Goal: Information Seeking & Learning: Learn about a topic

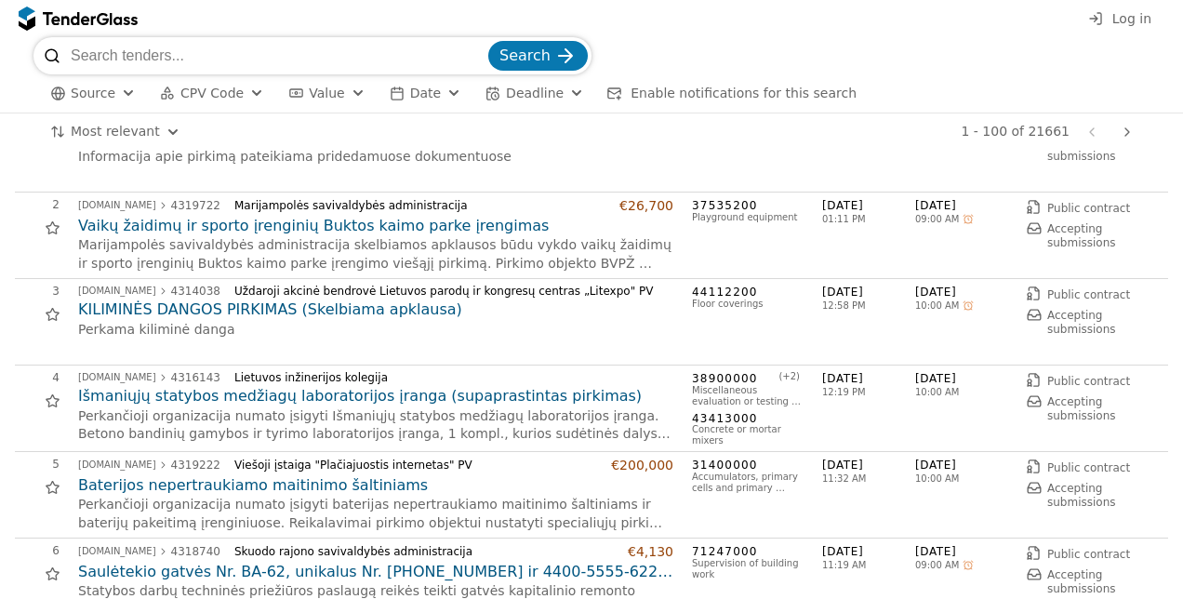
scroll to position [93, 0]
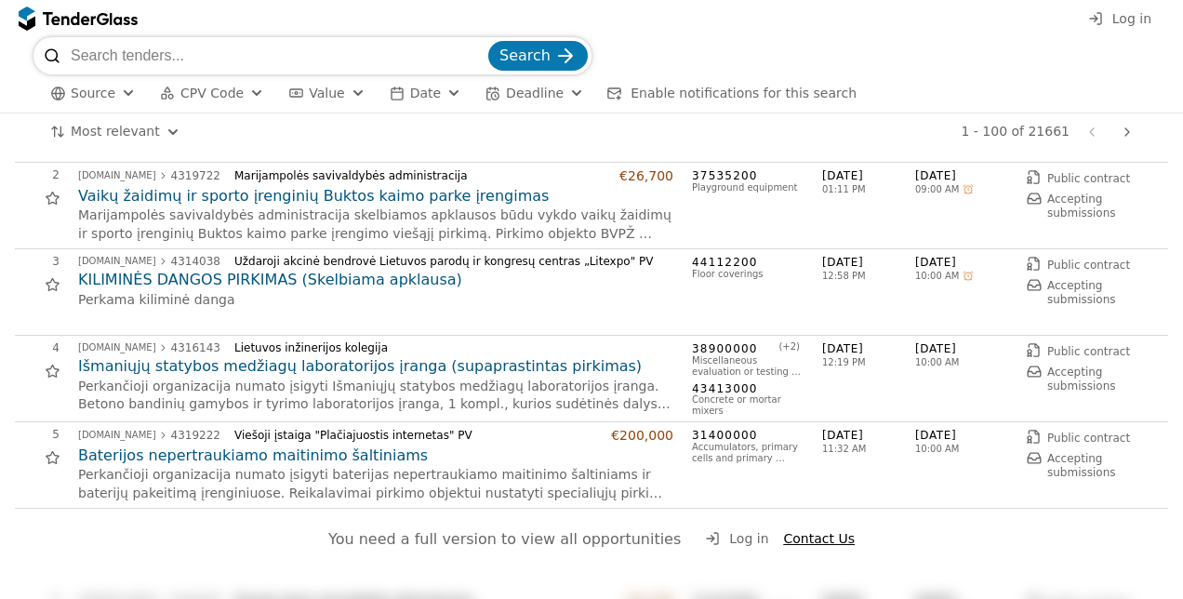
click at [152, 62] on input "search" at bounding box center [278, 55] width 414 height 37
type input "Salesforce"
click at [488, 41] on button "Search" at bounding box center [538, 56] width 100 height 30
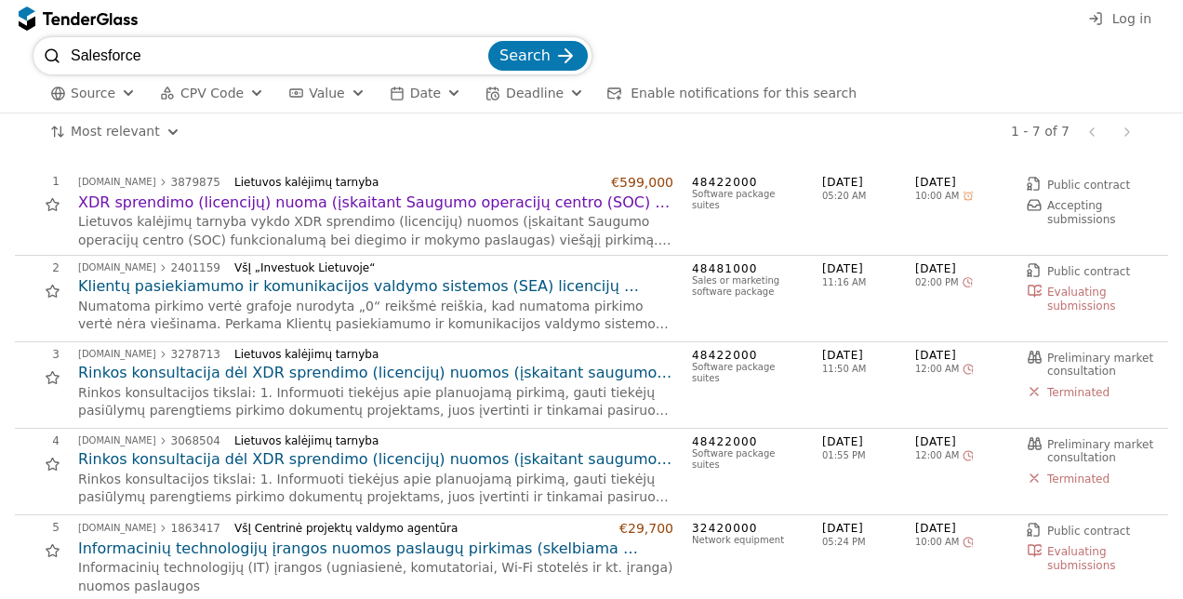
click at [0, 73] on html "Log in Salesforce Search Source CPV Code Type Buyer Value Date Deadline Enable …" at bounding box center [591, 299] width 1183 height 599
type input "CRM"
click at [488, 41] on button "Search" at bounding box center [538, 56] width 100 height 30
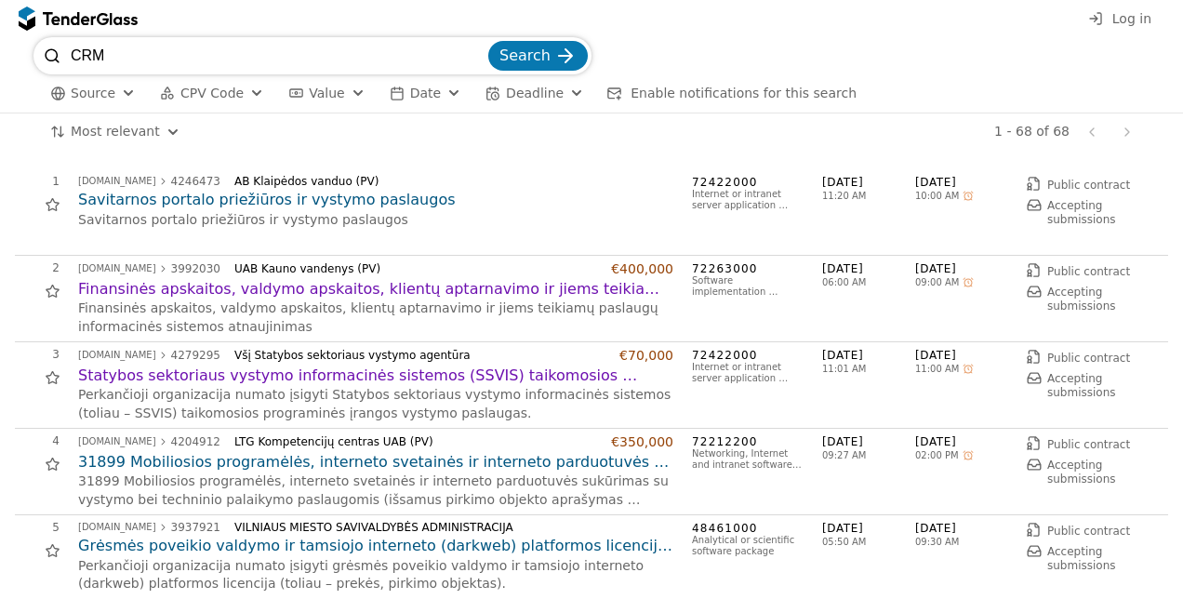
click at [403, 60] on input "CRM" at bounding box center [278, 55] width 414 height 37
type input "Annata"
click at [488, 41] on button "Search" at bounding box center [538, 56] width 100 height 30
click at [270, 200] on h2 "Savitarnos portalo priežiūros ir vystymo paslaugos" at bounding box center [375, 200] width 595 height 20
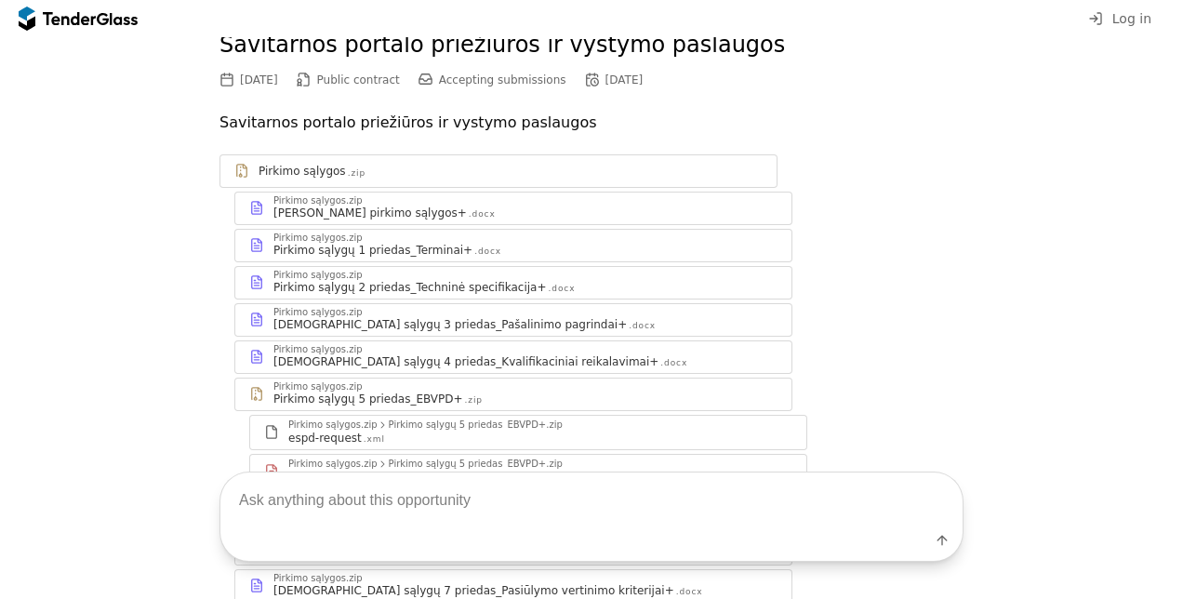
scroll to position [61, 0]
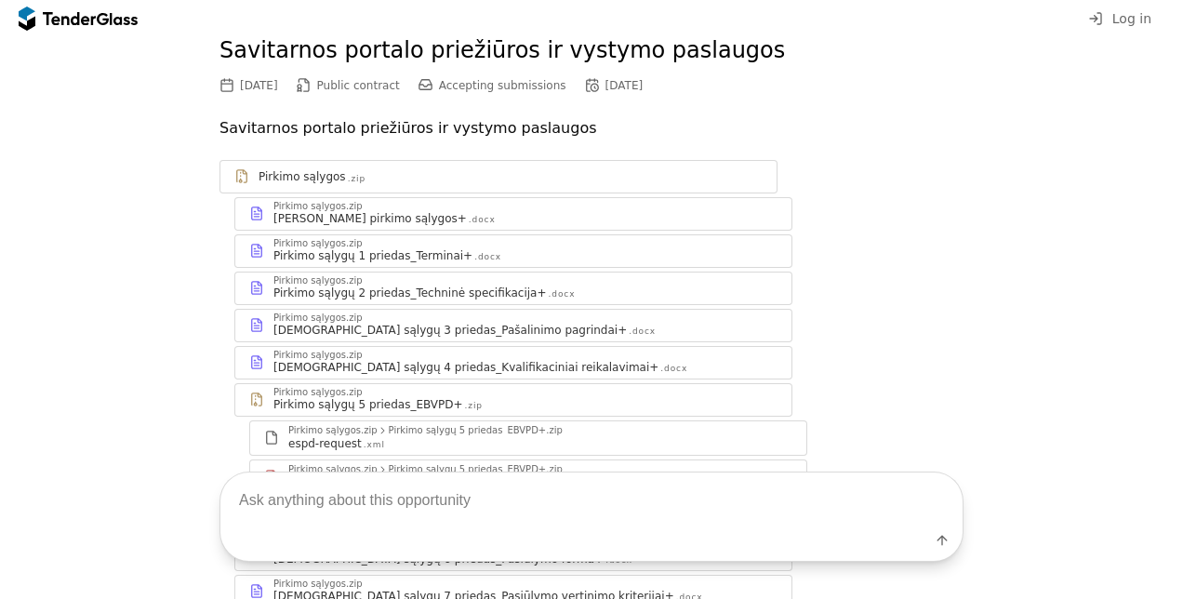
click at [529, 213] on div "Bendrosios pirkimo sąlygos+ .docx" at bounding box center [525, 218] width 504 height 15
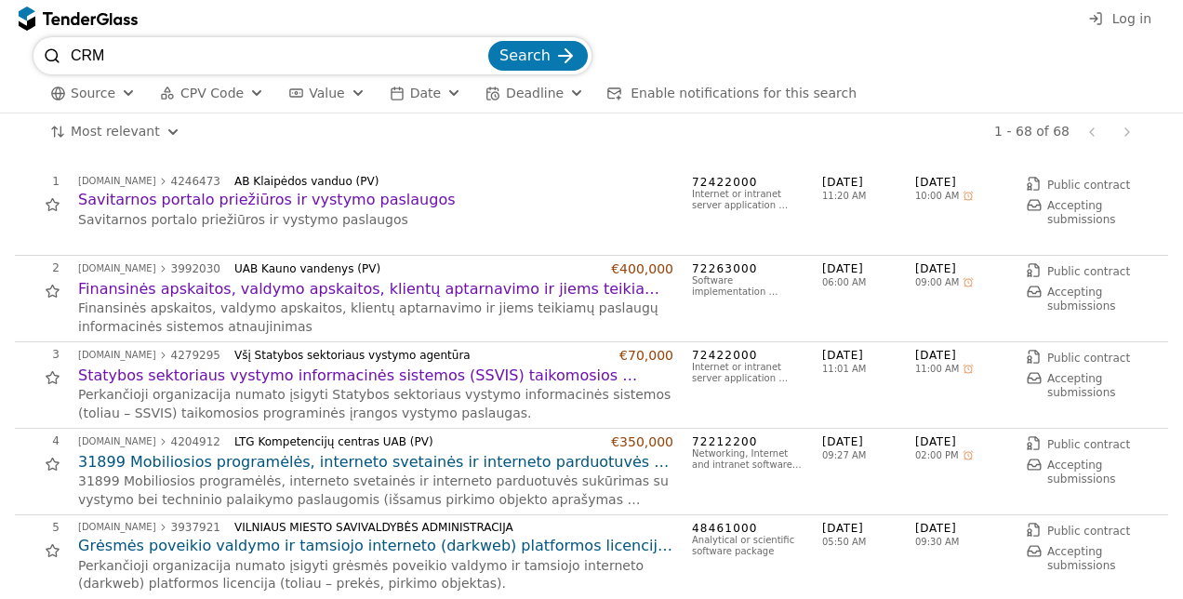
scroll to position [93, 0]
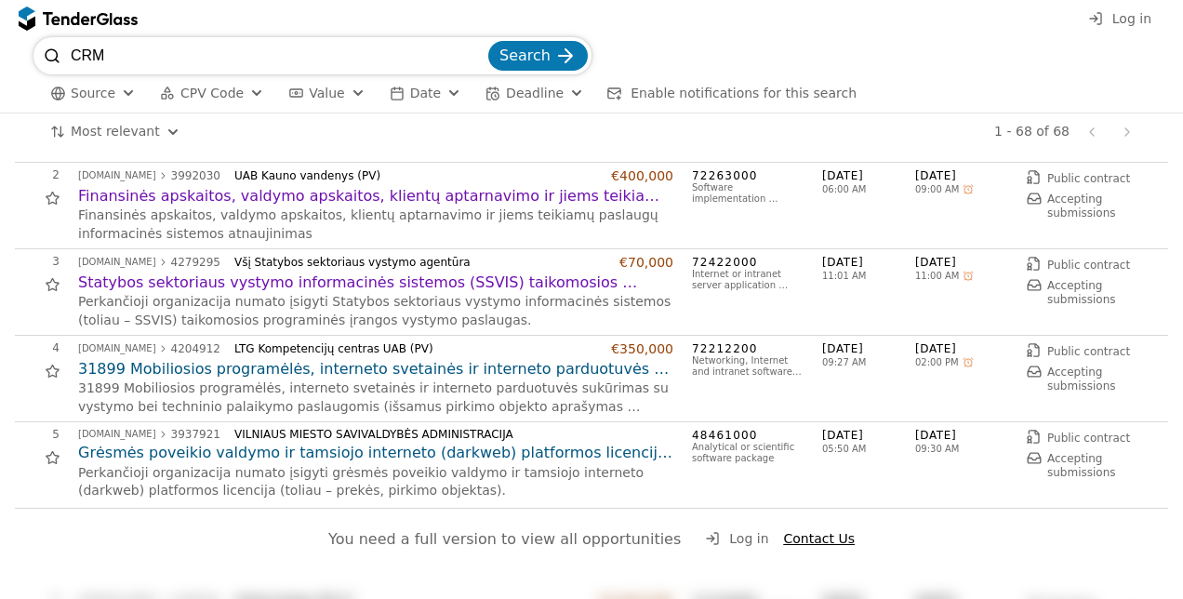
click at [342, 368] on h2 "31899 Mobiliosios programėlės, interneto svetainės ir interneto parduotuvės suk…" at bounding box center [375, 369] width 595 height 20
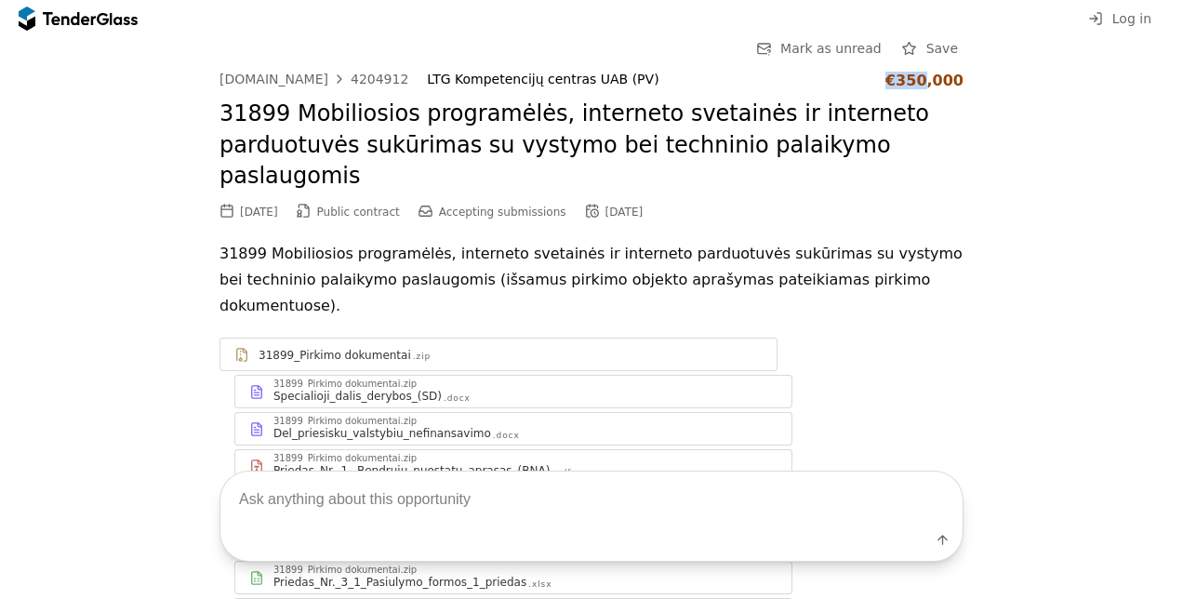
drag, startPoint x: 896, startPoint y: 81, endPoint x: 940, endPoint y: 84, distance: 44.7
click at [940, 84] on div "€350,000" at bounding box center [925, 81] width 78 height 18
drag, startPoint x: 940, startPoint y: 84, endPoint x: 934, endPoint y: 140, distance: 56.2
click at [934, 140] on h2 "31899 Mobiliosios programėlės, interneto svetainės ir interneto parduotuvės suk…" at bounding box center [592, 146] width 744 height 94
drag, startPoint x: 244, startPoint y: 179, endPoint x: 258, endPoint y: 180, distance: 14.0
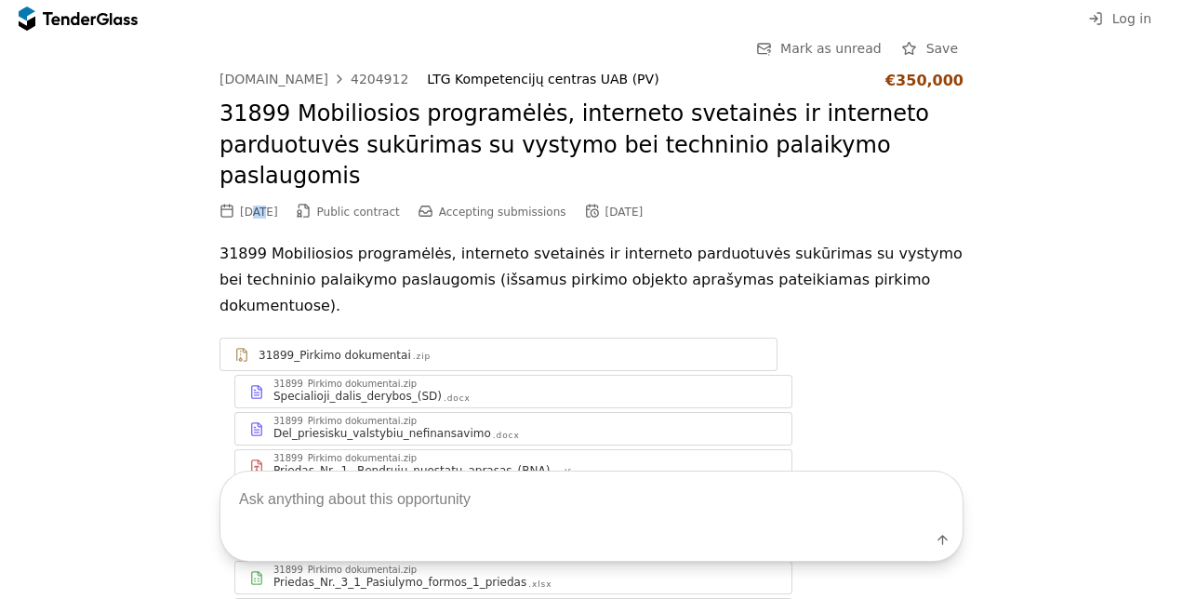
click at [258, 206] on div "08/22/2025" at bounding box center [259, 212] width 38 height 13
click at [534, 149] on h2 "31899 Mobiliosios programėlės, interneto svetainės ir interneto parduotuvės suk…" at bounding box center [592, 146] width 744 height 94
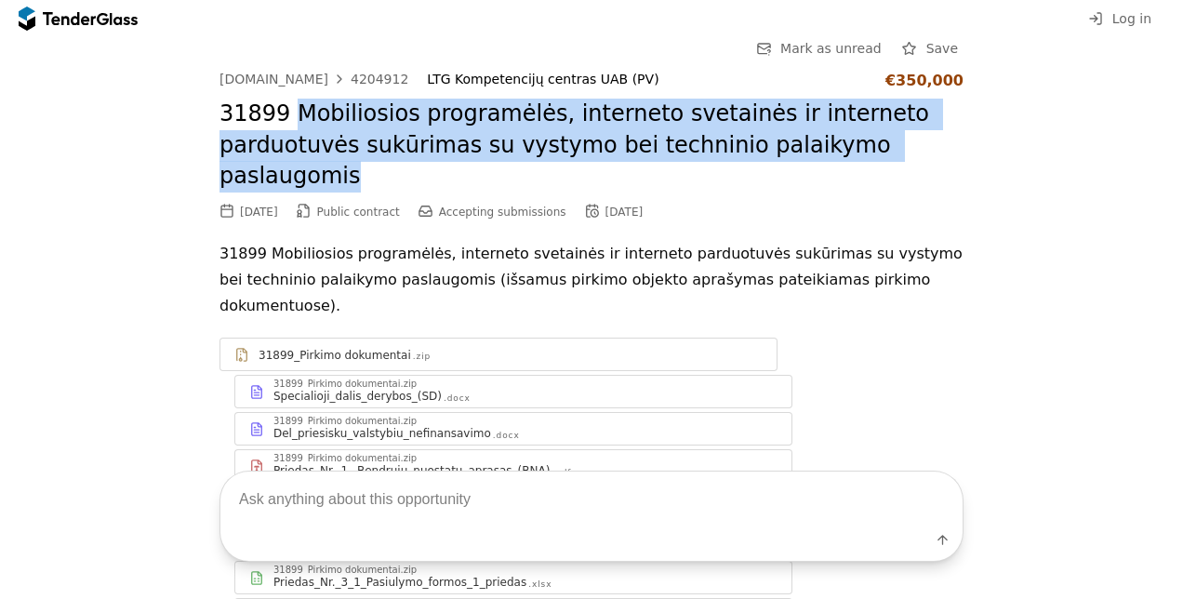
drag, startPoint x: 287, startPoint y: 113, endPoint x: 939, endPoint y: 150, distance: 653.1
click at [939, 150] on h2 "31899 Mobiliosios programėlės, interneto svetainės ir interneto parduotuvės suk…" at bounding box center [592, 146] width 744 height 94
drag, startPoint x: 939, startPoint y: 150, endPoint x: 671, endPoint y: 148, distance: 267.9
click at [671, 148] on h2 "31899 Mobiliosios programėlės, interneto svetainės ir interneto parduotuvės suk…" at bounding box center [592, 146] width 744 height 94
drag, startPoint x: 216, startPoint y: 113, endPoint x: 954, endPoint y: 151, distance: 738.6
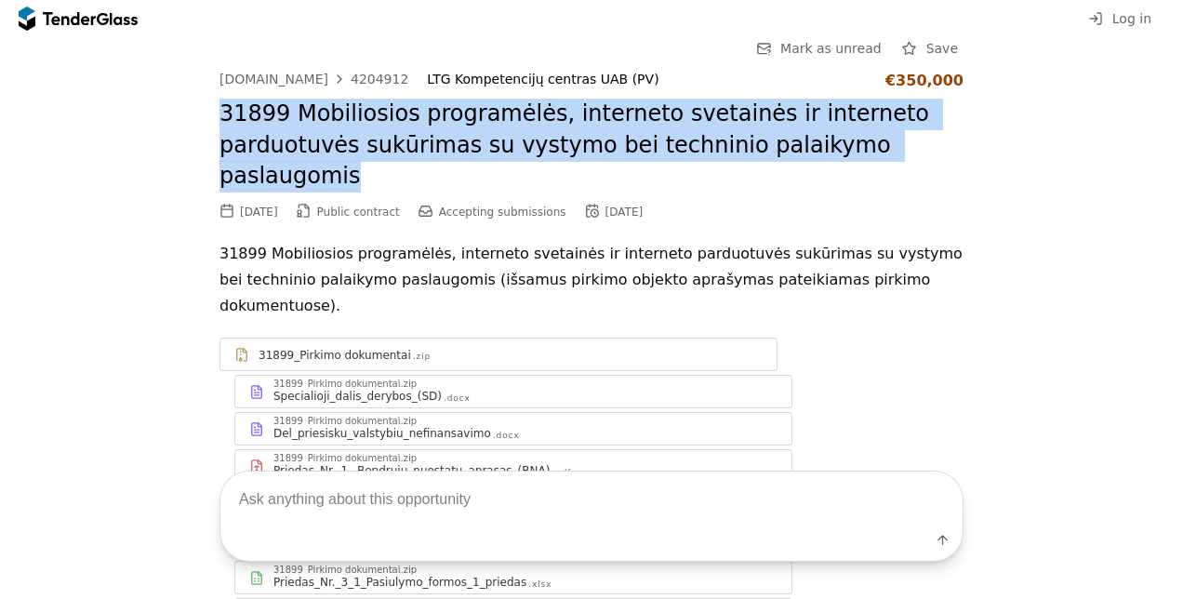
click at [954, 151] on h2 "31899 Mobiliosios programėlės, interneto svetainės ir interneto parduotuvės suk…" at bounding box center [592, 146] width 744 height 94
drag, startPoint x: 954, startPoint y: 151, endPoint x: 1062, endPoint y: 151, distance: 108.8
click at [746, 146] on h2 "31899 Mobiliosios programėlės, interneto svetainės ir interneto parduotuvės suk…" at bounding box center [592, 146] width 744 height 94
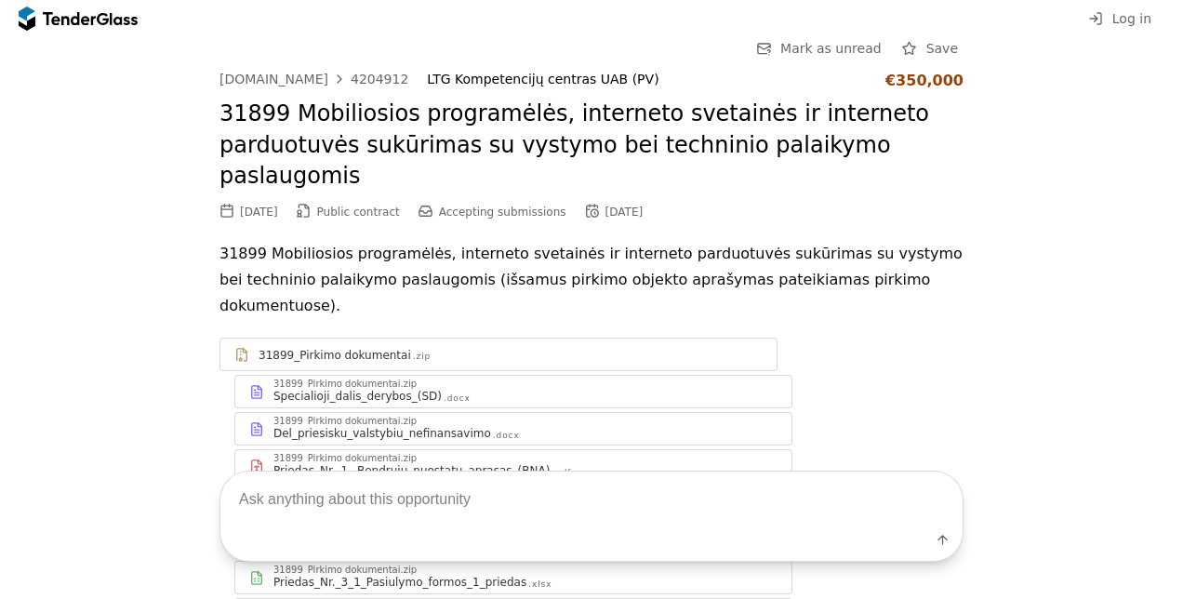
click at [351, 78] on div "4204912" at bounding box center [380, 79] width 58 height 13
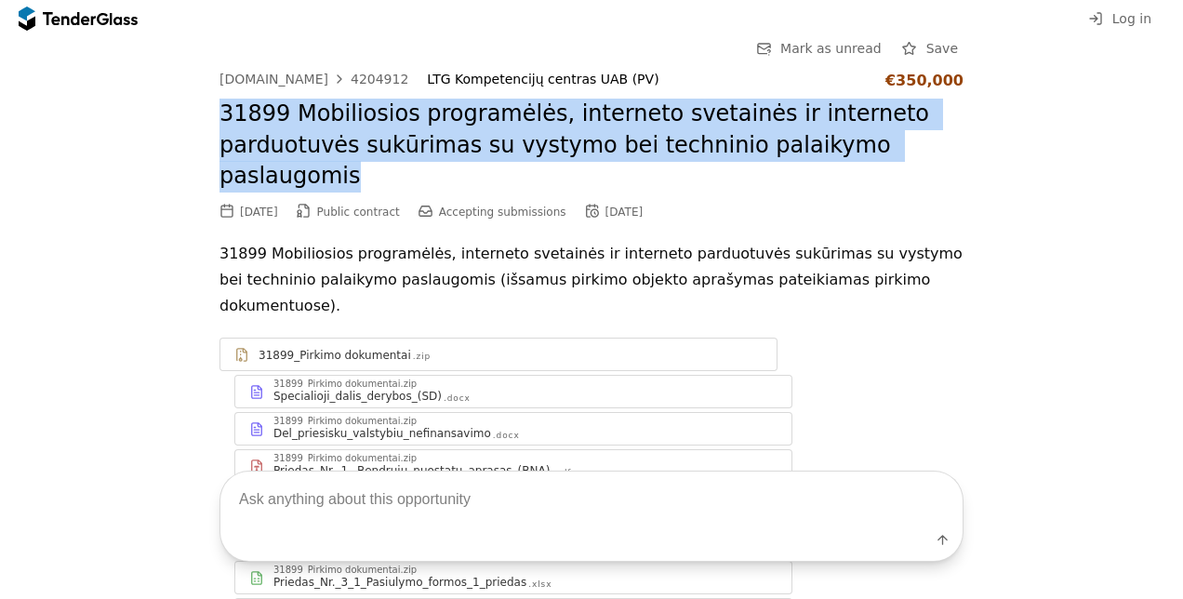
drag, startPoint x: 199, startPoint y: 112, endPoint x: 949, endPoint y: 153, distance: 750.9
click at [949, 153] on h2 "31899 Mobiliosios programėlės, interneto svetainės ir interneto parduotuvės suk…" at bounding box center [592, 146] width 744 height 94
click at [910, 153] on h2 "31899 Mobiliosios programėlės, interneto svetainės ir interneto parduotuvės suk…" at bounding box center [592, 146] width 744 height 94
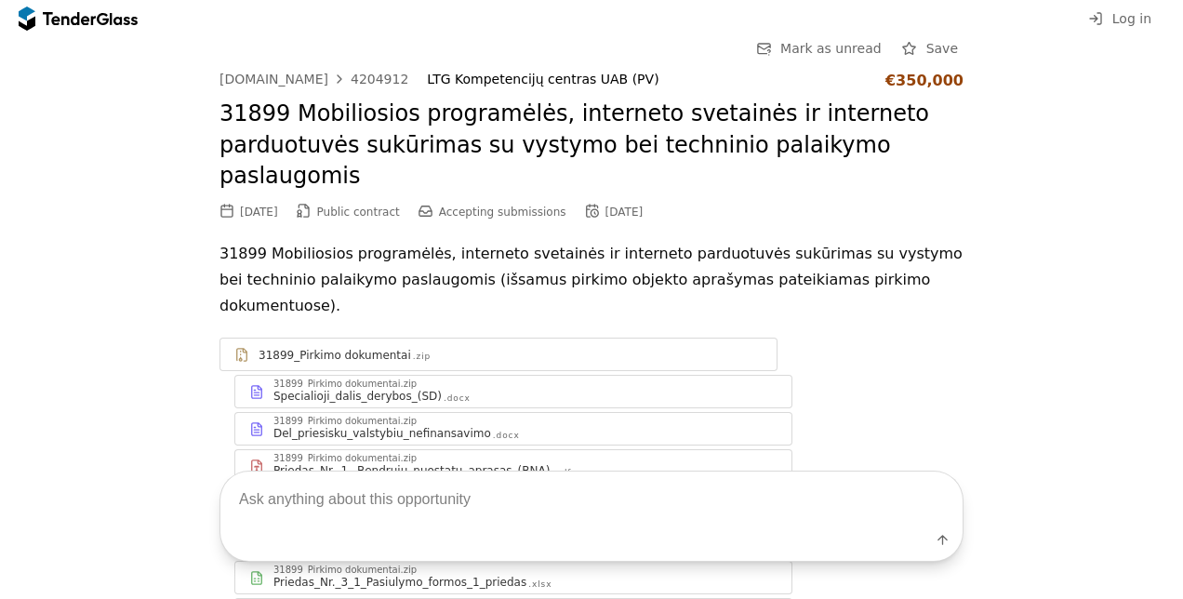
drag, startPoint x: 829, startPoint y: 108, endPoint x: 929, endPoint y: 172, distance: 119.2
click at [929, 172] on div "viesiejipirkimai.lt 4204912 LTG Kompetencijų centras UAB (PV) €350,000 31899 Mo…" at bounding box center [592, 147] width 744 height 151
drag, startPoint x: 929, startPoint y: 172, endPoint x: 835, endPoint y: 110, distance: 112.7
click at [835, 110] on h2 "31899 Mobiliosios programėlės, interneto svetainės ir interneto parduotuvės suk…" at bounding box center [592, 146] width 744 height 94
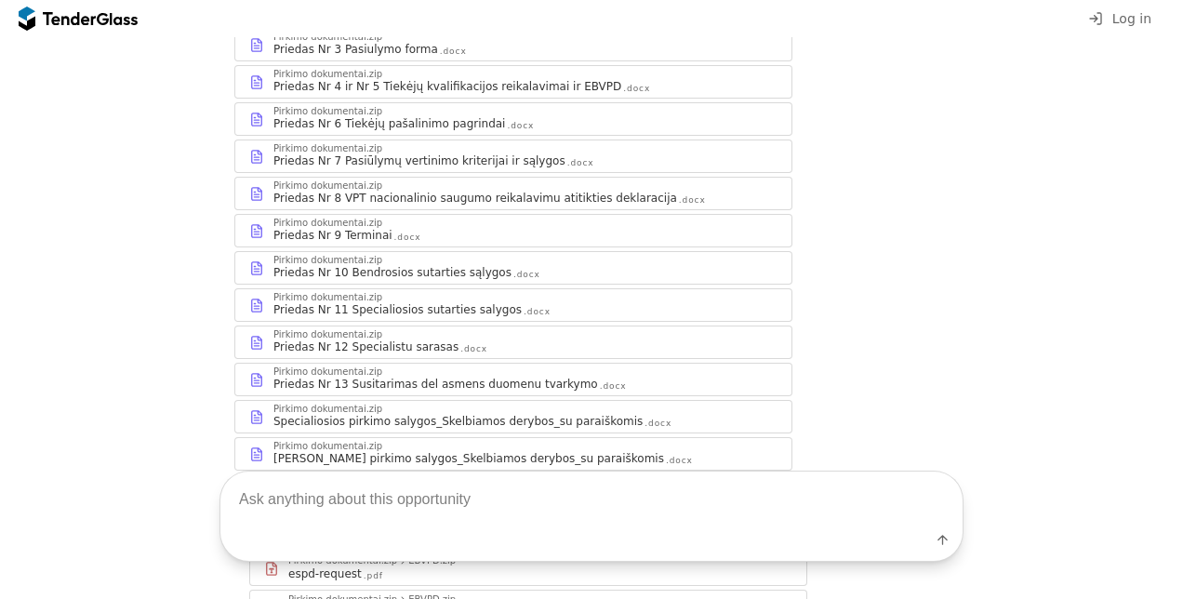
scroll to position [147, 0]
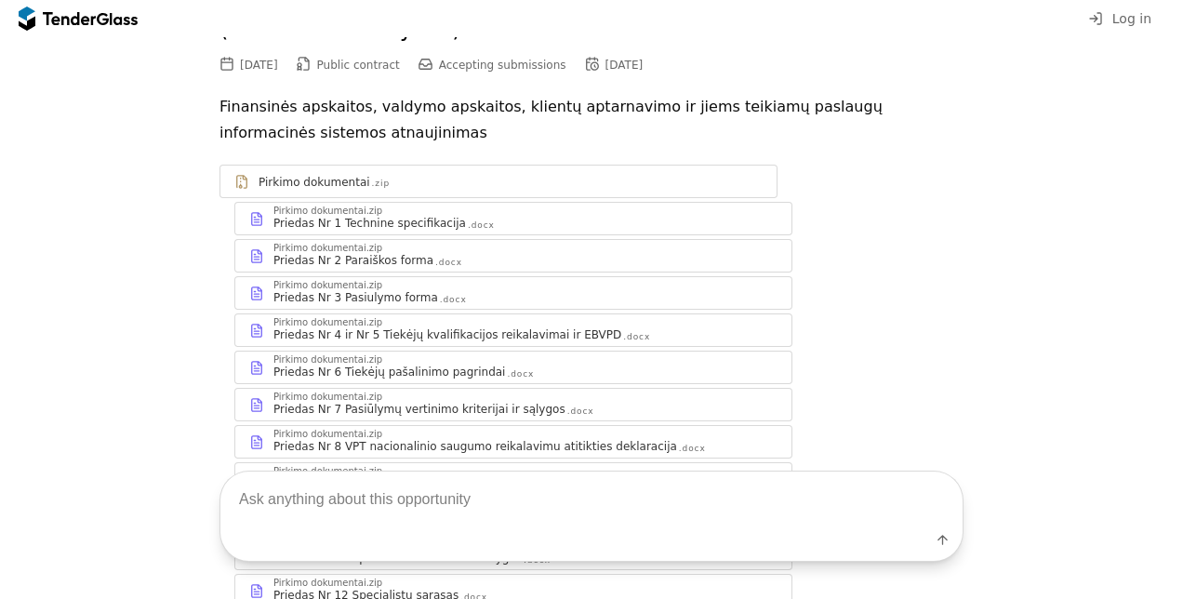
click at [341, 220] on div "Priedas Nr 1 Technine specifikacija" at bounding box center [369, 223] width 193 height 15
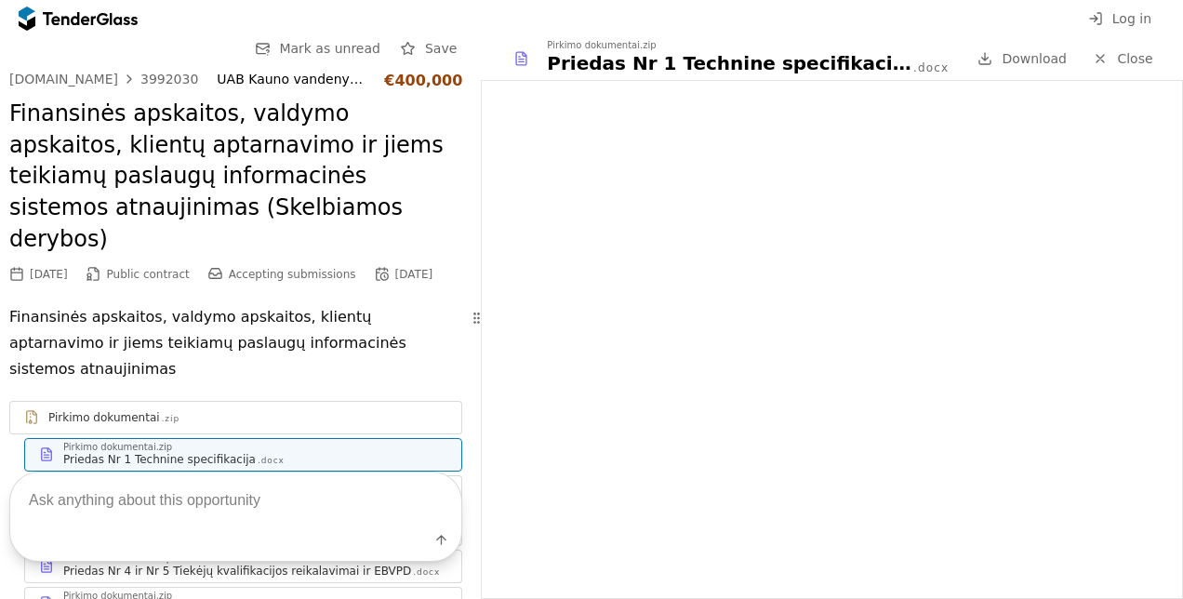
click at [480, 164] on div at bounding box center [476, 318] width 9 height 562
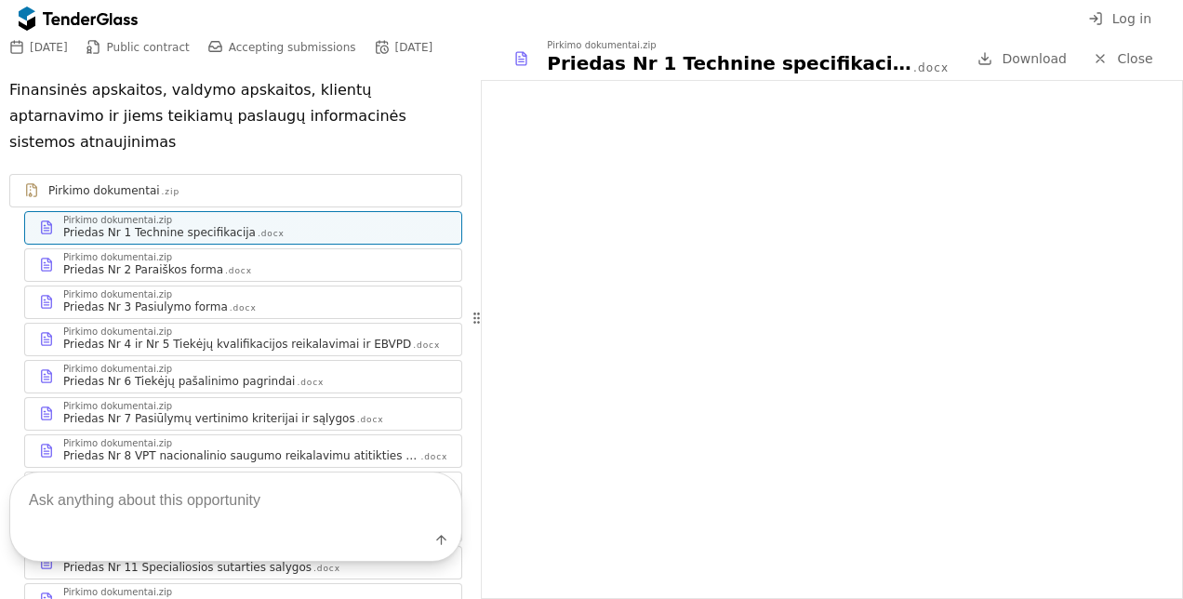
scroll to position [86, 0]
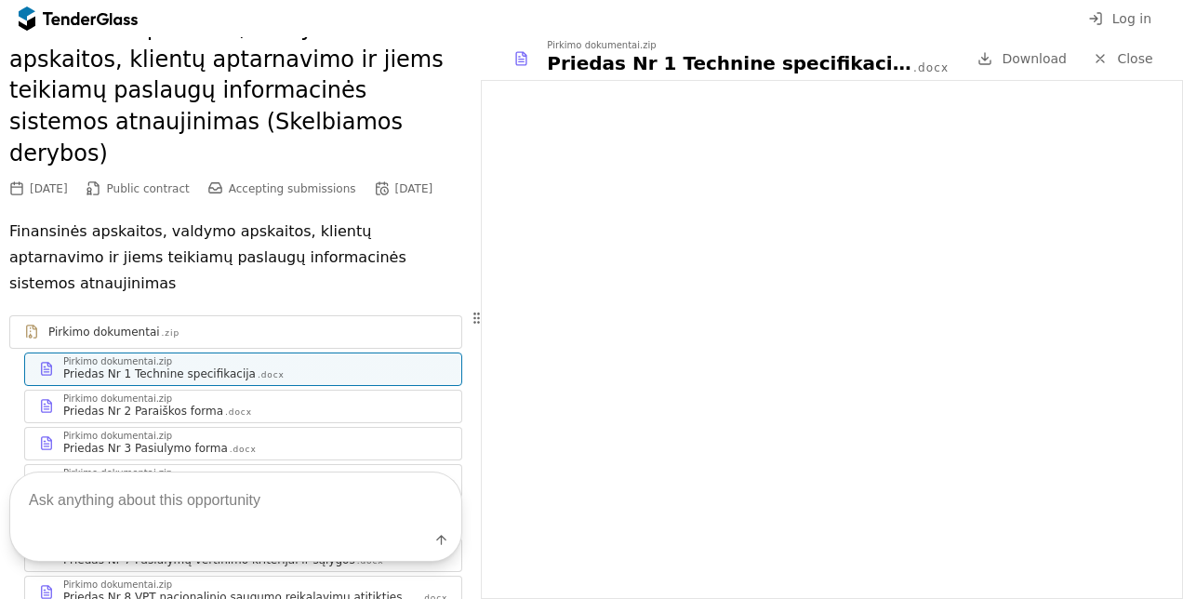
click at [817, 335] on iframe at bounding box center [832, 339] width 700 height 517
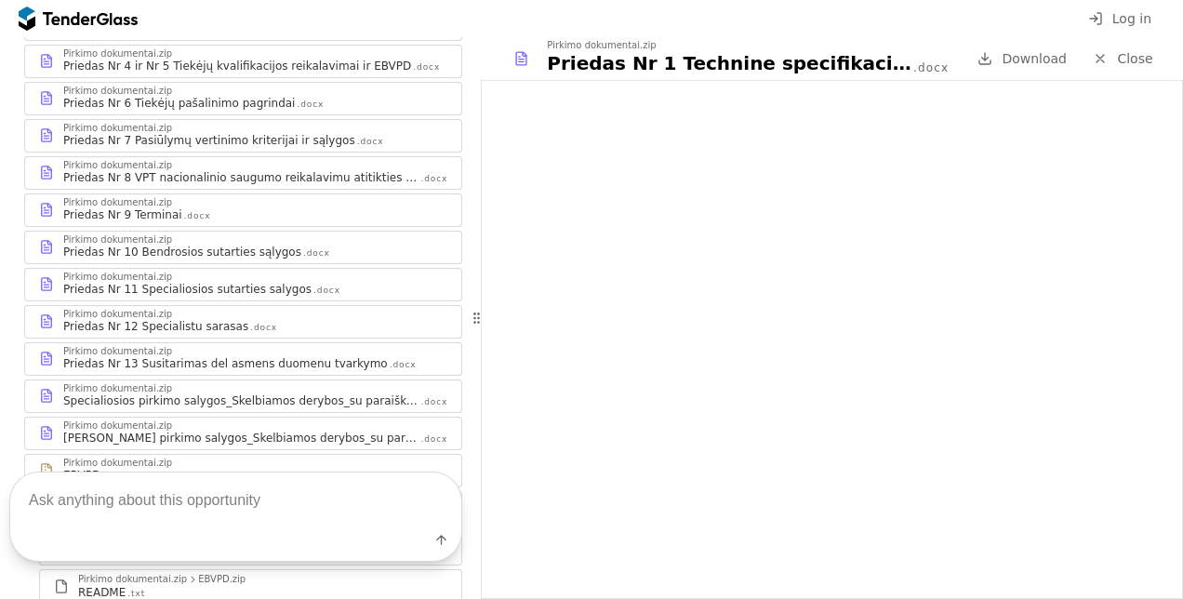
scroll to position [644, 0]
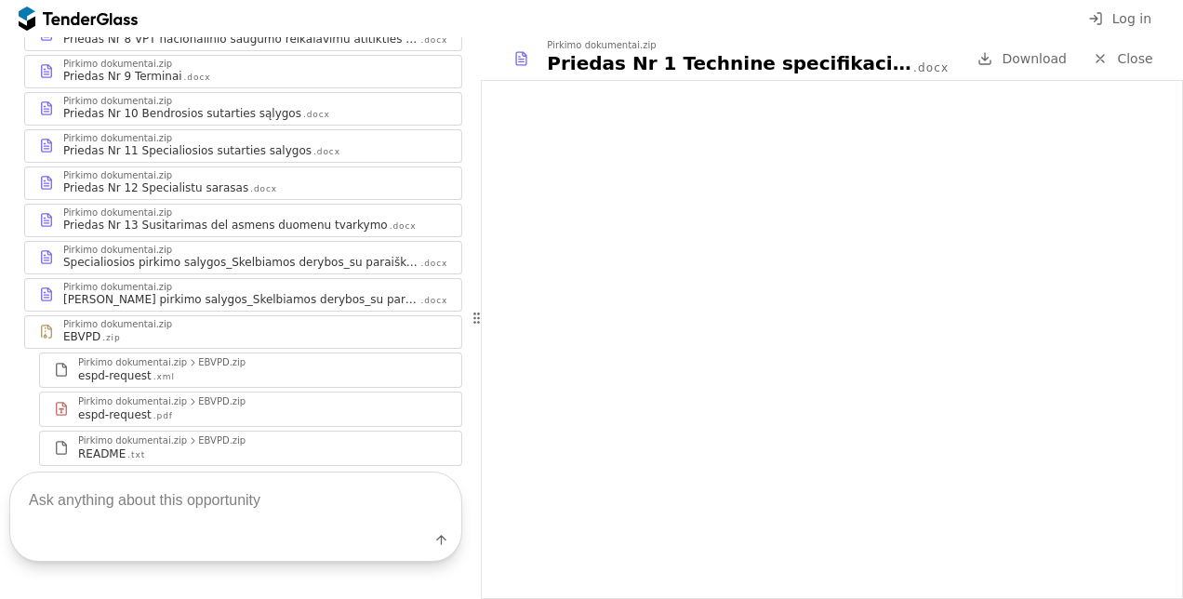
click at [946, 253] on iframe at bounding box center [832, 339] width 700 height 517
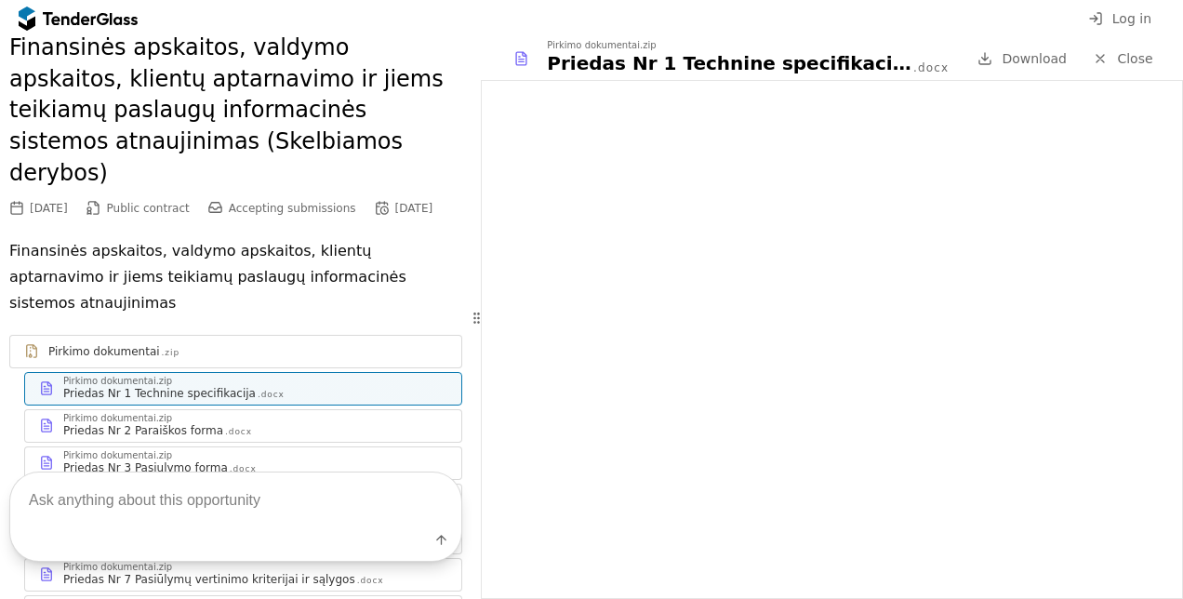
scroll to position [0, 0]
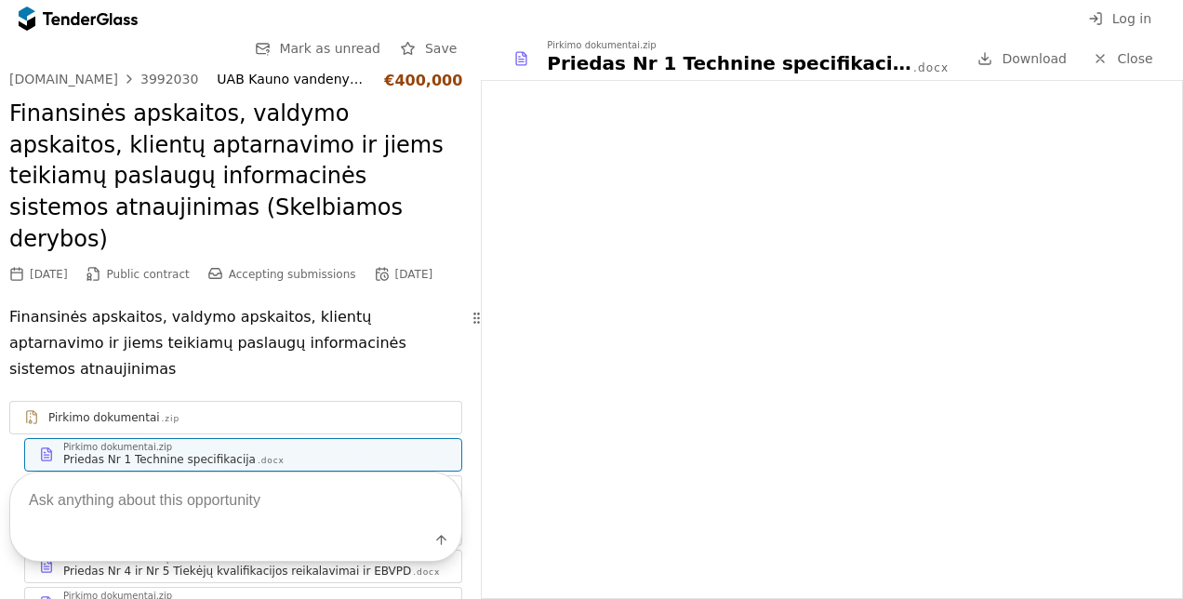
drag, startPoint x: 24, startPoint y: 242, endPoint x: 87, endPoint y: 246, distance: 62.4
click at [87, 264] on div "08/07/2025 Public contract Accepting submissions 09/08/2025" at bounding box center [235, 274] width 453 height 20
drag, startPoint x: 87, startPoint y: 246, endPoint x: 83, endPoint y: 257, distance: 11.8
click at [83, 257] on div "viesiejipirkimai.lt 3992030 UAB Kauno vandenys (PV) €400,000 Finansinės apskait…" at bounding box center [235, 600] width 453 height 1057
click at [68, 268] on div "[DATE]" at bounding box center [49, 274] width 38 height 13
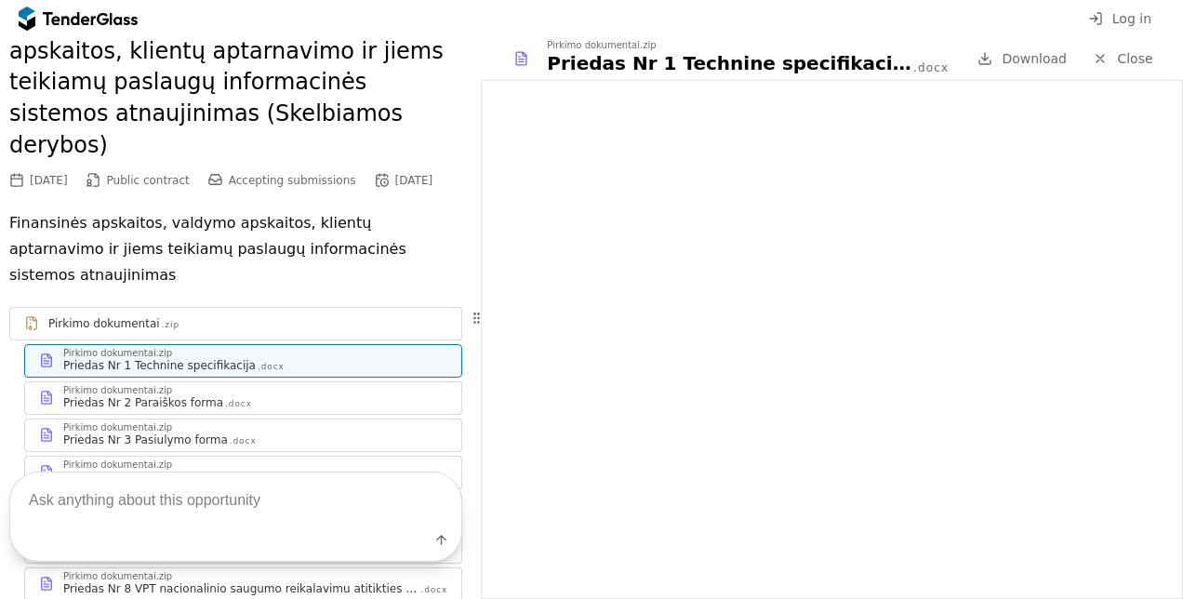
scroll to position [186, 0]
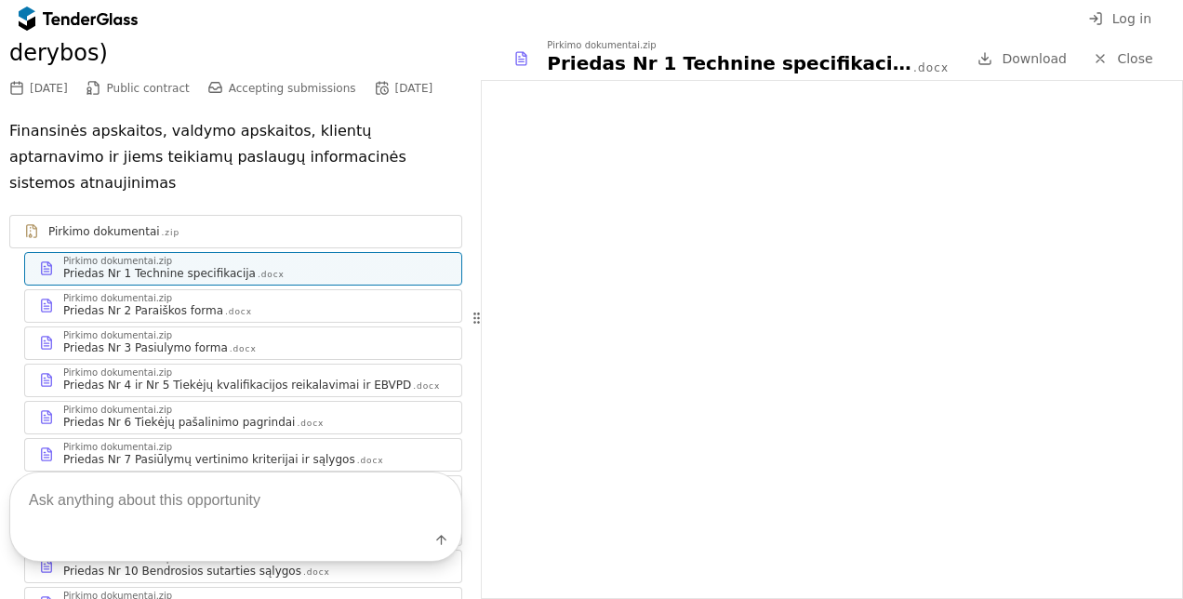
click at [238, 303] on div "Priedas Nr 2 Paraiškos forma .docx" at bounding box center [255, 310] width 384 height 15
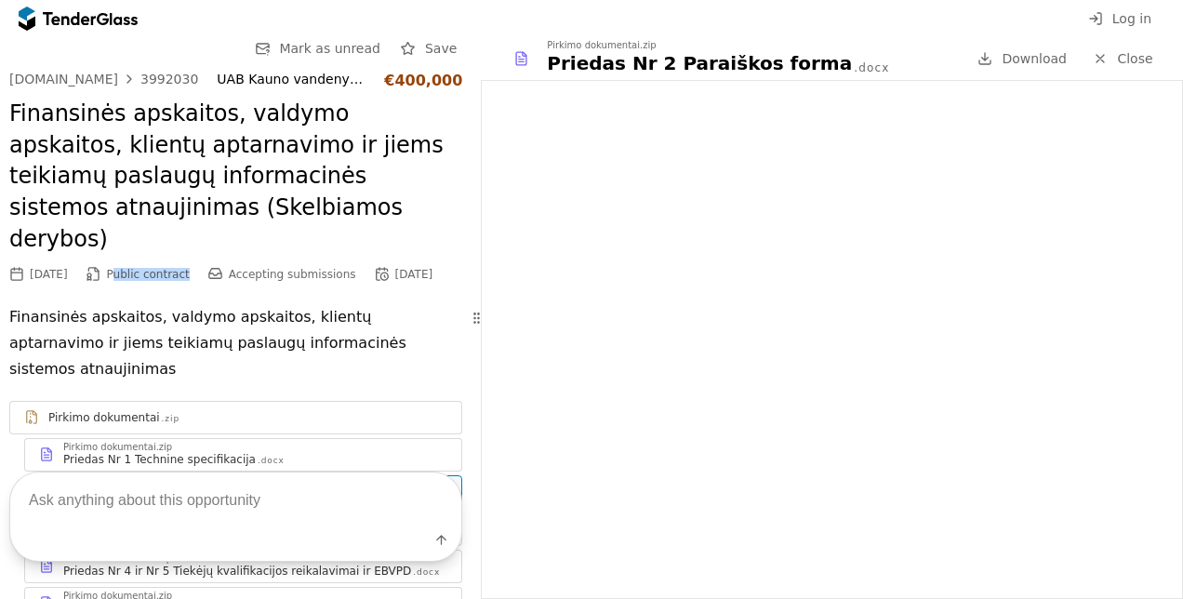
drag, startPoint x: 140, startPoint y: 247, endPoint x: 211, endPoint y: 247, distance: 70.7
click at [211, 264] on div "08/07/2025 Public contract Accepting submissions 09/08/2025" at bounding box center [235, 274] width 453 height 20
drag, startPoint x: 211, startPoint y: 247, endPoint x: 207, endPoint y: 268, distance: 21.0
click at [207, 268] on div "viesiejipirkimai.lt 3992030 UAB Kauno vandenys (PV) €400,000 Finansinės apskait…" at bounding box center [235, 600] width 453 height 1057
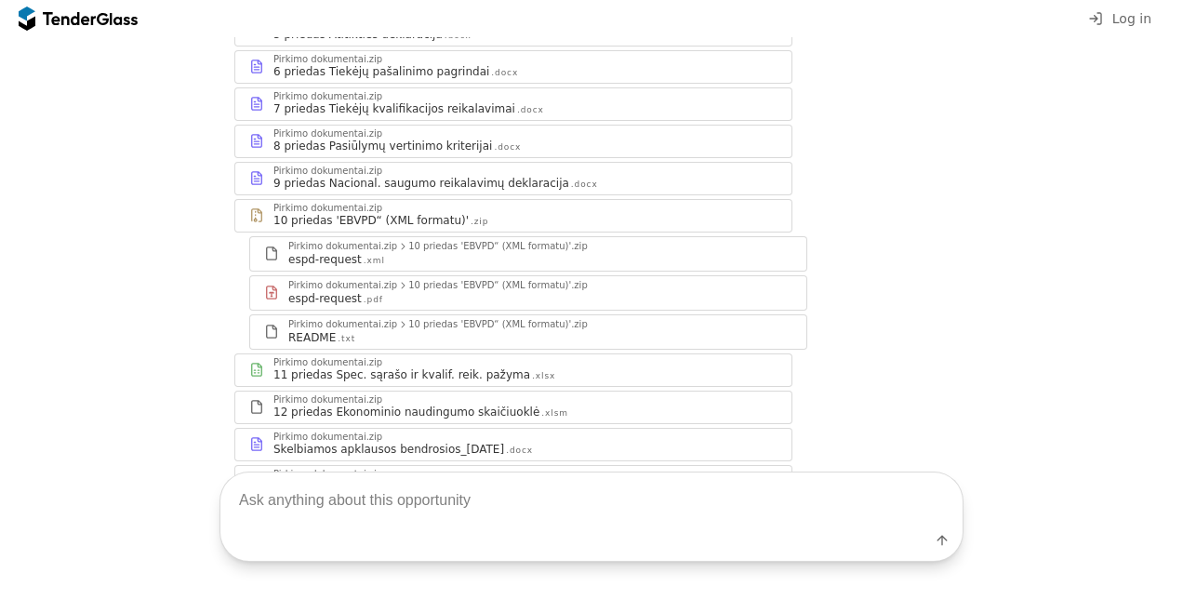
scroll to position [558, 0]
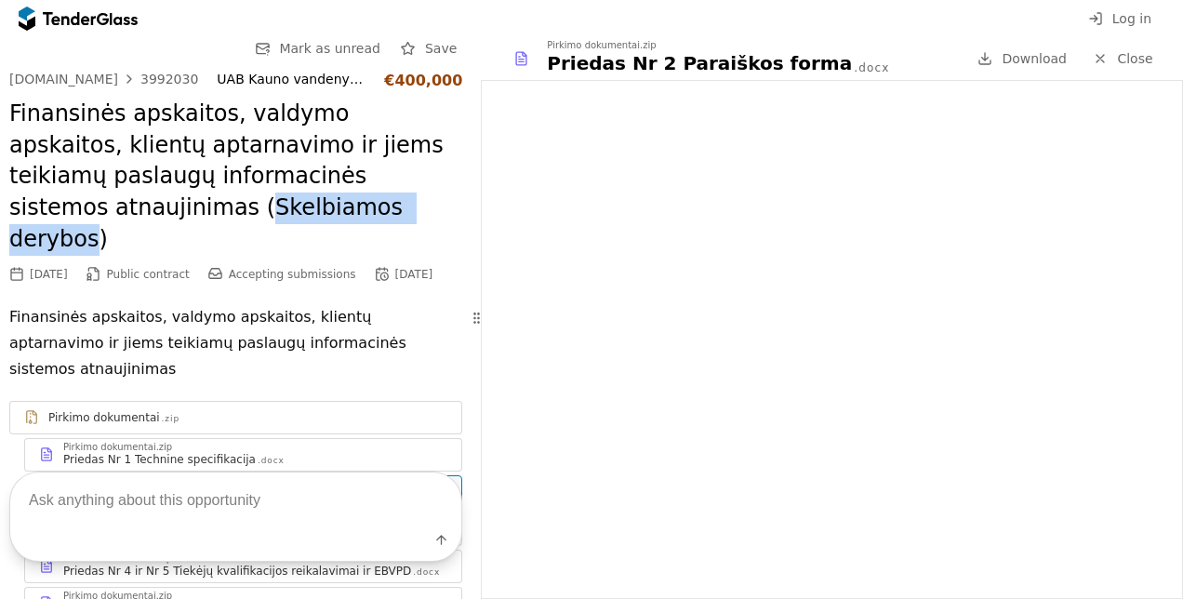
drag, startPoint x: 342, startPoint y: 214, endPoint x: 151, endPoint y: 209, distance: 191.7
click at [151, 209] on h2 "Finansinės apskaitos, valdymo apskaitos, klientų aptarnavimo ir jiems teikiamų …" at bounding box center [235, 177] width 453 height 156
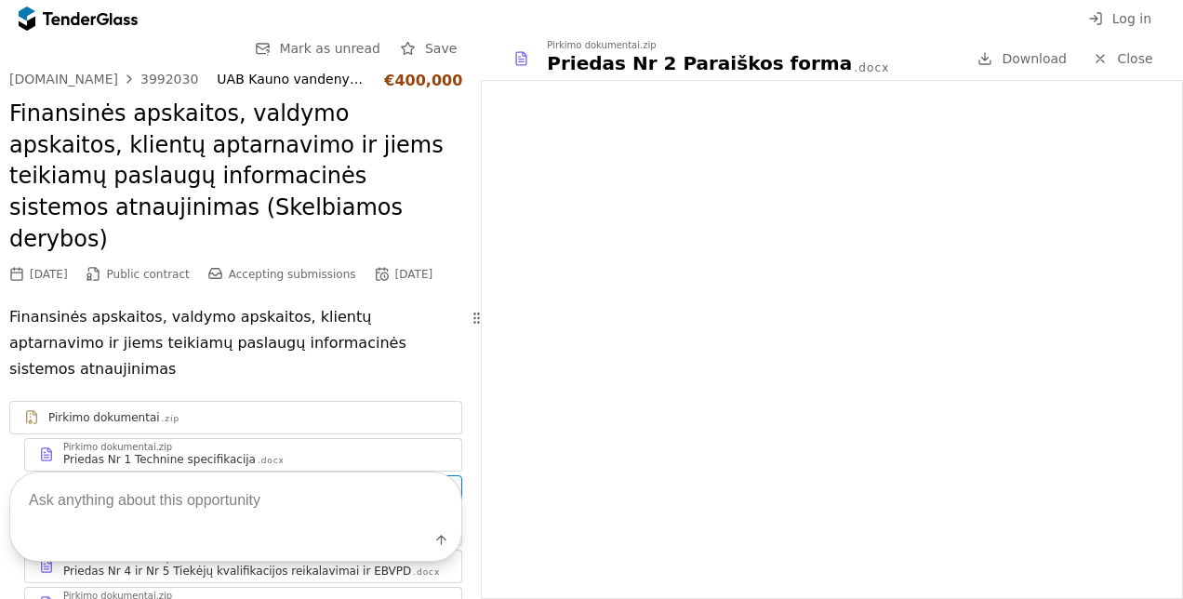
drag, startPoint x: 151, startPoint y: 209, endPoint x: 132, endPoint y: 192, distance: 25.7
click at [132, 192] on h2 "Finansinės apskaitos, valdymo apskaitos, klientų aptarnavimo ir jiems teikiamų …" at bounding box center [235, 177] width 453 height 156
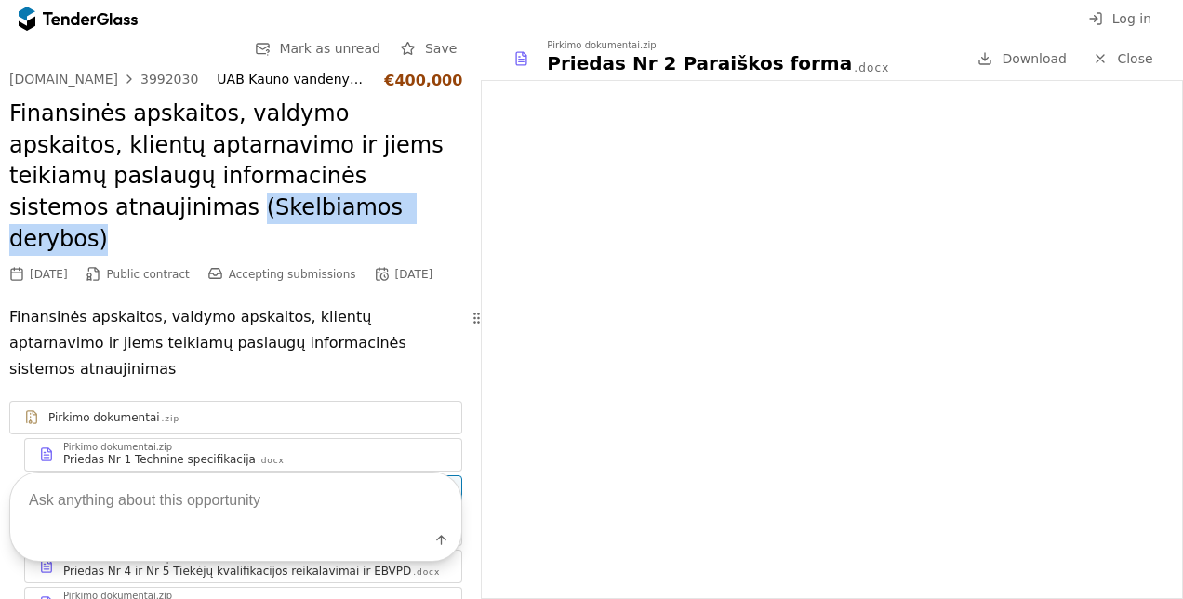
drag, startPoint x: 140, startPoint y: 210, endPoint x: 350, endPoint y: 209, distance: 210.2
click at [350, 209] on h2 "Finansinės apskaitos, valdymo apskaitos, klientų aptarnavimo ir jiems teikiamų …" at bounding box center [235, 177] width 453 height 156
click at [353, 213] on h2 "Finansinės apskaitos, valdymo apskaitos, klientų aptarnavimo ir jiems teikiamų …" at bounding box center [235, 177] width 453 height 156
click at [353, 210] on h2 "Finansinės apskaitos, valdymo apskaitos, klientų aptarnavimo ir jiems teikiamų …" at bounding box center [235, 177] width 453 height 156
drag, startPoint x: 153, startPoint y: 213, endPoint x: 251, endPoint y: 209, distance: 98.7
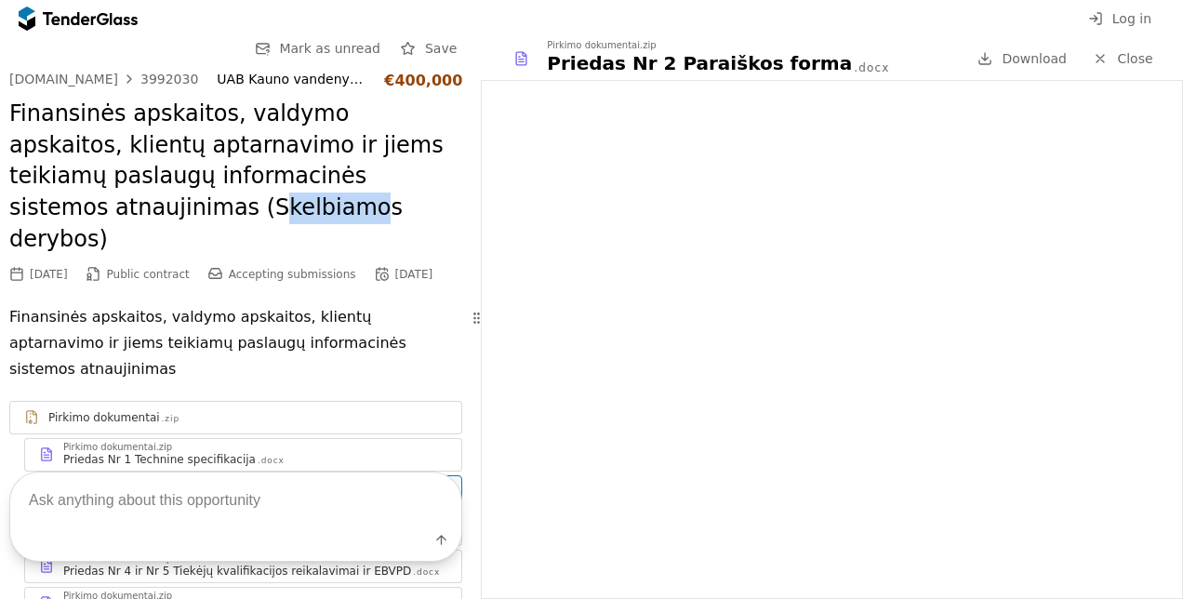
click at [251, 209] on h2 "Finansinės apskaitos, valdymo apskaitos, klientų aptarnavimo ir jiems teikiamų …" at bounding box center [235, 177] width 453 height 156
drag, startPoint x: 251, startPoint y: 209, endPoint x: 102, endPoint y: 185, distance: 150.8
click at [102, 185] on h2 "Finansinės apskaitos, valdymo apskaitos, klientų aptarnavimo ir jiems teikiamų …" at bounding box center [235, 177] width 453 height 156
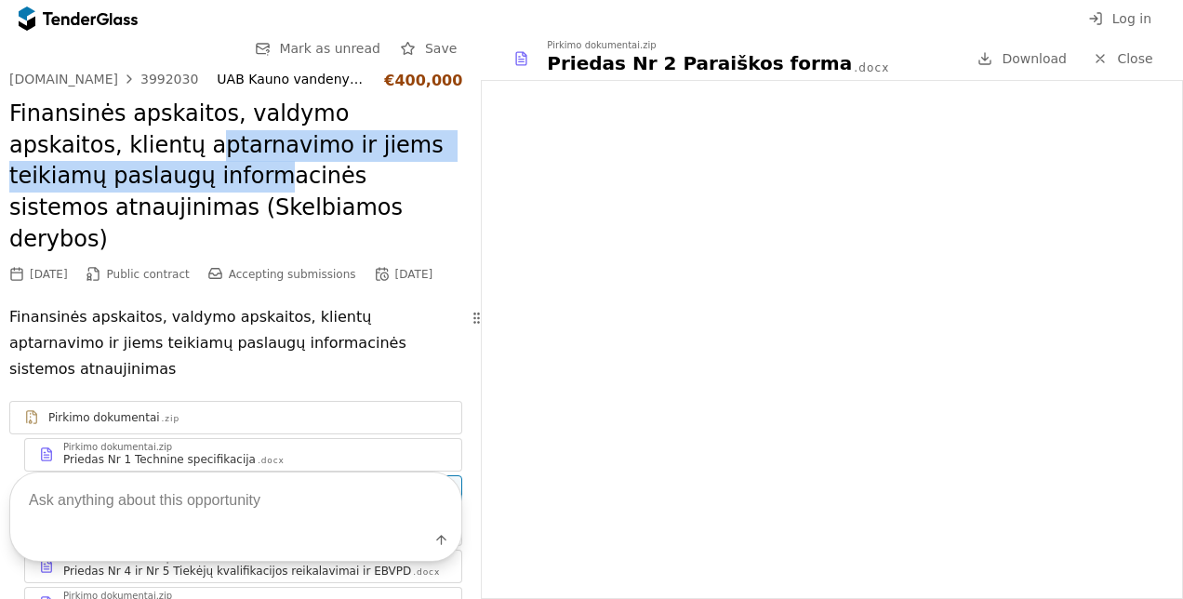
drag, startPoint x: 87, startPoint y: 155, endPoint x: 169, endPoint y: 194, distance: 90.7
click at [169, 194] on h2 "Finansinės apskaitos, valdymo apskaitos, klientų aptarnavimo ir jiems teikiamų …" at bounding box center [235, 177] width 453 height 156
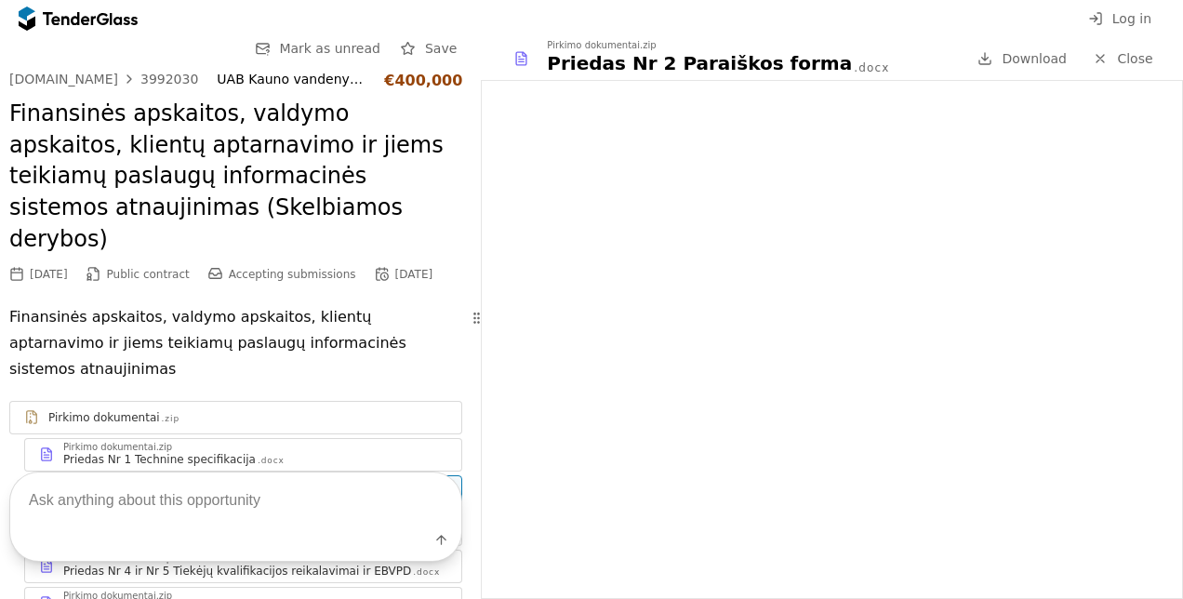
drag, startPoint x: 169, startPoint y: 194, endPoint x: 180, endPoint y: 205, distance: 15.1
click at [180, 205] on h2 "Finansinės apskaitos, valdymo apskaitos, klientų aptarnavimo ir jiems teikiamų …" at bounding box center [235, 177] width 453 height 156
drag, startPoint x: 154, startPoint y: 214, endPoint x: 244, endPoint y: 212, distance: 89.3
click at [244, 212] on h2 "Finansinės apskaitos, valdymo apskaitos, klientų aptarnavimo ir jiems teikiamų …" at bounding box center [235, 177] width 453 height 156
click at [180, 211] on h2 "Finansinės apskaitos, valdymo apskaitos, klientų aptarnavimo ir jiems teikiamų …" at bounding box center [235, 177] width 453 height 156
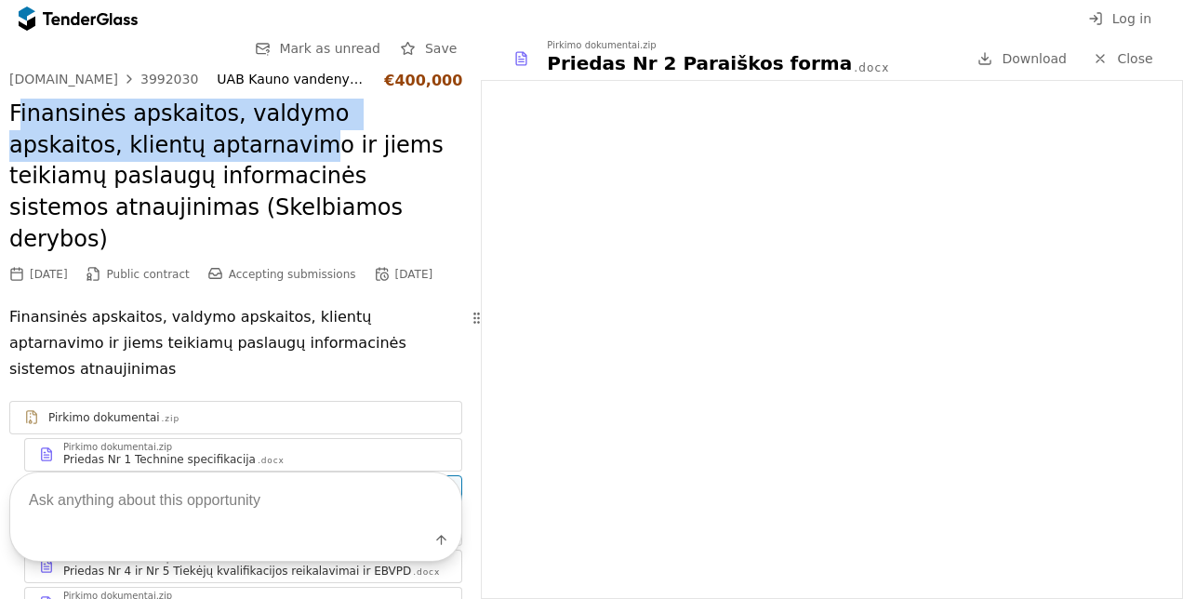
drag, startPoint x: 15, startPoint y: 112, endPoint x: 188, endPoint y: 142, distance: 175.7
click at [188, 142] on h2 "Finansinės apskaitos, valdymo apskaitos, klientų aptarnavimo ir jiems teikiamų …" at bounding box center [235, 177] width 453 height 156
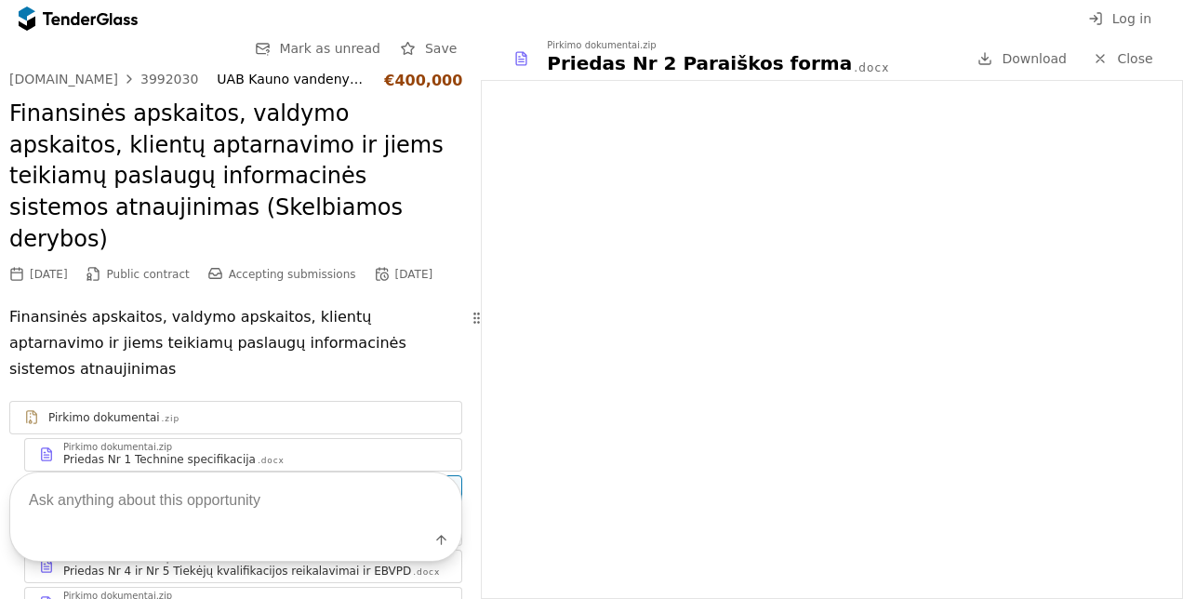
drag, startPoint x: 188, startPoint y: 142, endPoint x: 120, endPoint y: 162, distance: 70.7
click at [119, 162] on h2 "Finansinės apskaitos, valdymo apskaitos, klientų aptarnavimo ir jiems teikiamų …" at bounding box center [235, 177] width 453 height 156
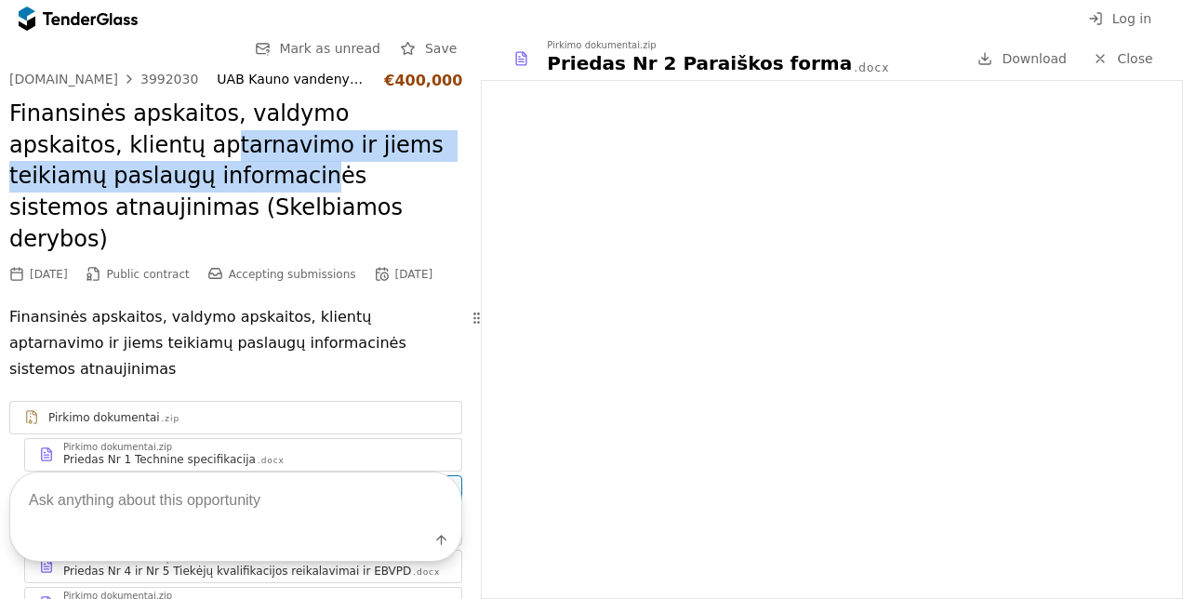
drag, startPoint x: 106, startPoint y: 140, endPoint x: 208, endPoint y: 168, distance: 106.3
click at [208, 168] on h2 "Finansinės apskaitos, valdymo apskaitos, klientų aptarnavimo ir jiems teikiamų …" at bounding box center [235, 177] width 453 height 156
click at [208, 166] on h2 "Finansinės apskaitos, valdymo apskaitos, klientų aptarnavimo ir jiems teikiamų …" at bounding box center [235, 177] width 453 height 156
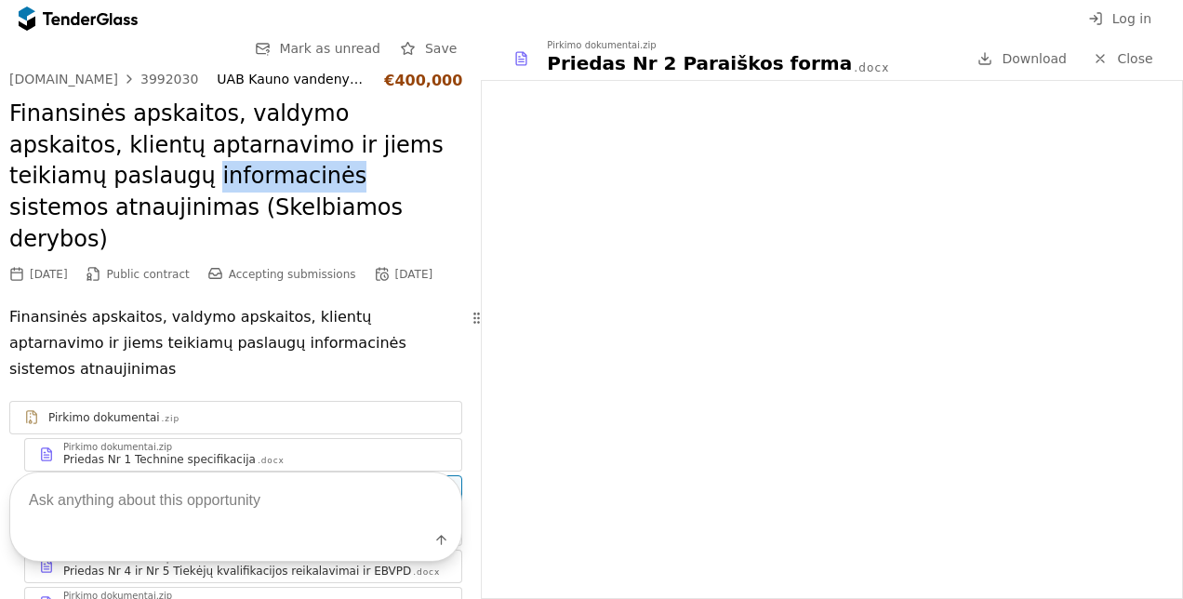
click at [208, 166] on h2 "Finansinės apskaitos, valdymo apskaitos, klientų aptarnavimo ir jiems teikiamų …" at bounding box center [235, 177] width 453 height 156
click at [210, 161] on h2 "Finansinės apskaitos, valdymo apskaitos, klientų aptarnavimo ir jiems teikiamų …" at bounding box center [235, 177] width 453 height 156
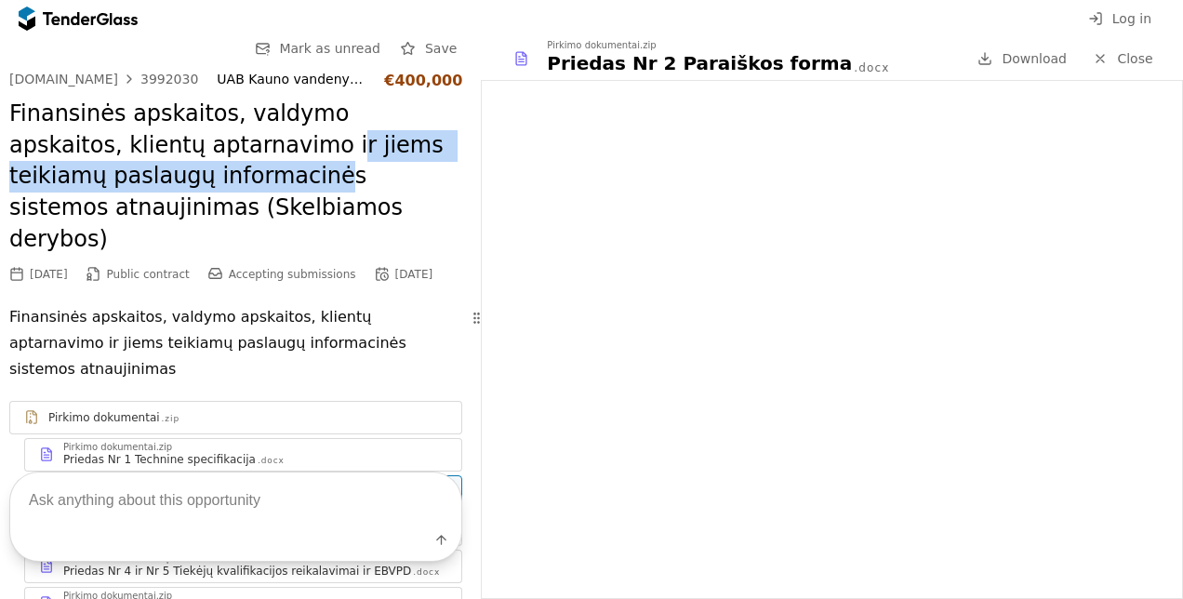
drag, startPoint x: 219, startPoint y: 153, endPoint x: 220, endPoint y: 186, distance: 32.6
click at [220, 186] on h2 "Finansinės apskaitos, valdymo apskaitos, klientų aptarnavimo ir jiems teikiamų …" at bounding box center [235, 177] width 453 height 156
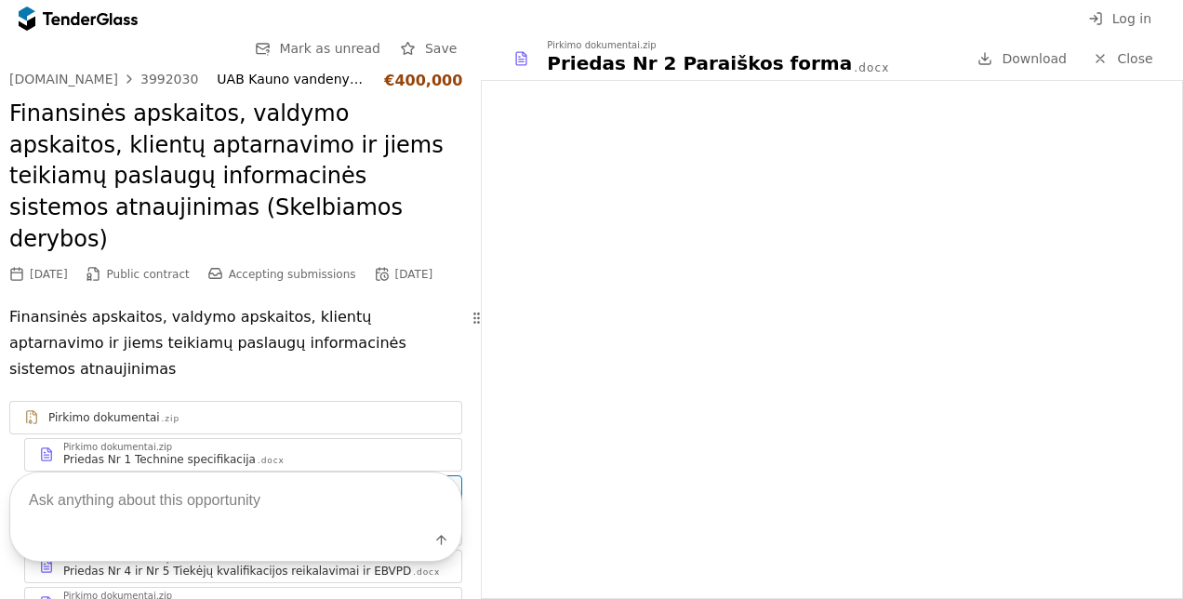
drag, startPoint x: 220, startPoint y: 186, endPoint x: 227, endPoint y: 166, distance: 21.8
click at [227, 166] on h2 "Finansinės apskaitos, valdymo apskaitos, klientų aptarnavimo ir jiems teikiamų …" at bounding box center [235, 177] width 453 height 156
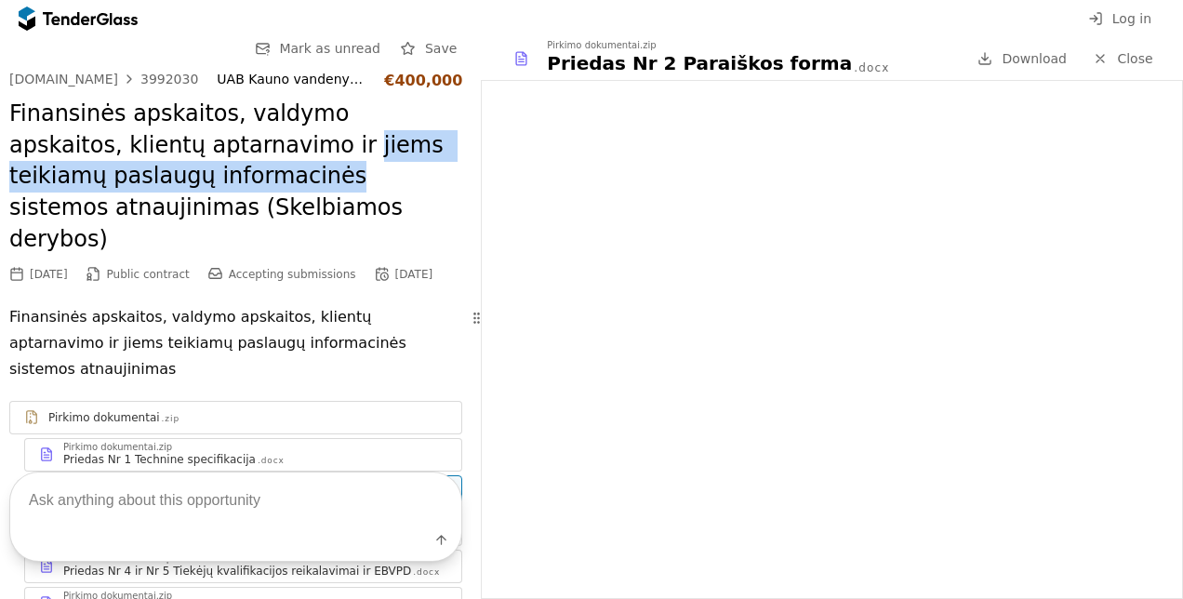
drag, startPoint x: 231, startPoint y: 147, endPoint x: 229, endPoint y: 175, distance: 28.0
click at [229, 175] on h2 "Finansinės apskaitos, valdymo apskaitos, klientų aptarnavimo ir jiems teikiamų …" at bounding box center [235, 177] width 453 height 156
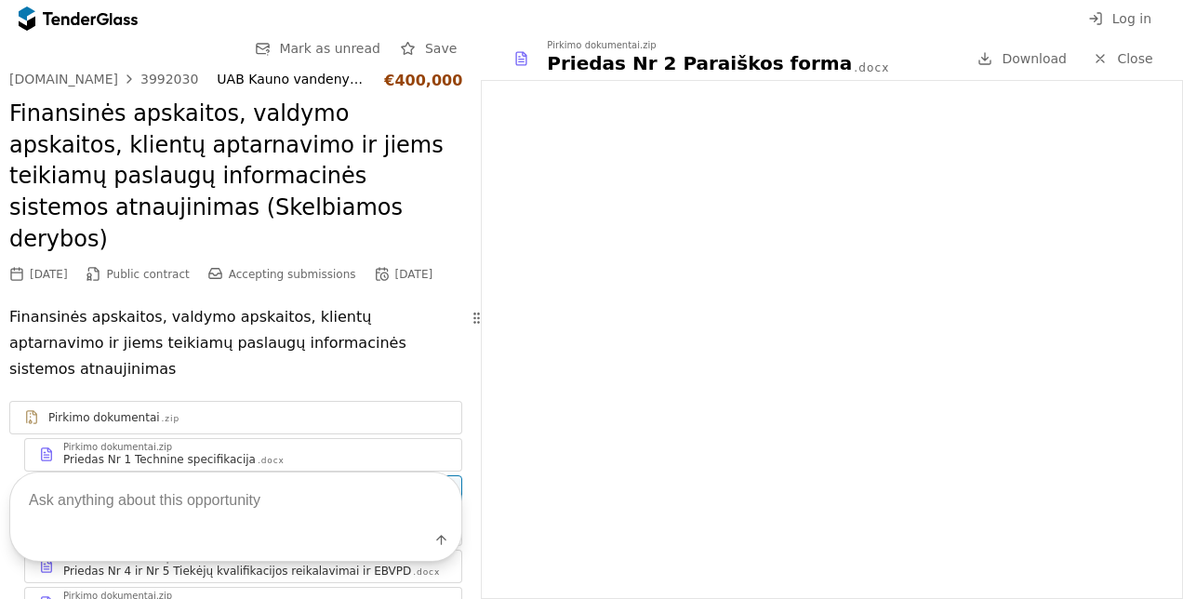
drag, startPoint x: 229, startPoint y: 175, endPoint x: 236, endPoint y: 184, distance: 11.9
click at [236, 184] on h2 "Finansinės apskaitos, valdymo apskaitos, klientų aptarnavimo ir jiems teikiamų …" at bounding box center [235, 177] width 453 height 156
click at [296, 154] on h2 "Finansinės apskaitos, valdymo apskaitos, klientų aptarnavimo ir jiems teikiamų …" at bounding box center [235, 177] width 453 height 156
click at [113, 15] on div at bounding box center [124, 18] width 28 height 12
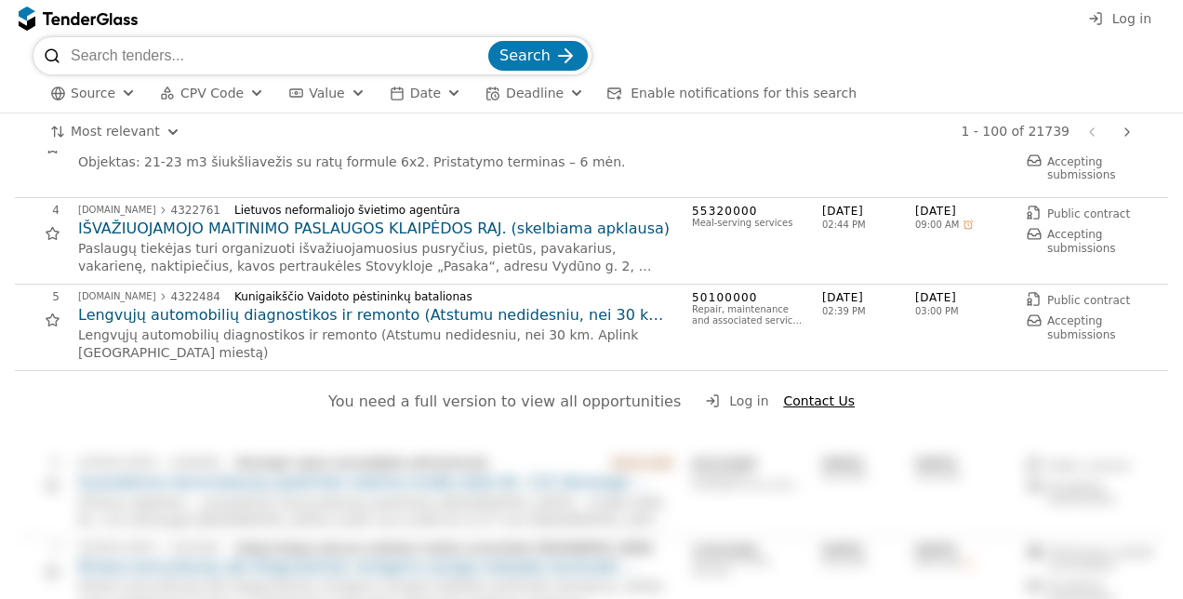
scroll to position [651, 0]
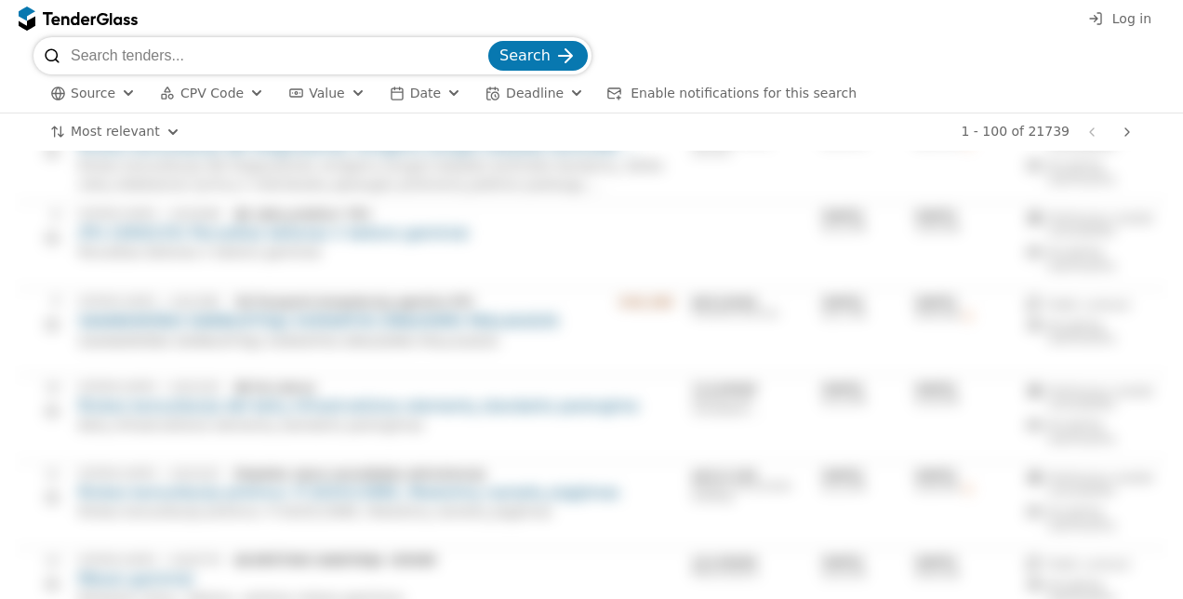
click at [110, 124] on html "Log in Search Source CPV Code Type Buyer Value Date Deadline Enable notificatio…" at bounding box center [591, 299] width 1183 height 599
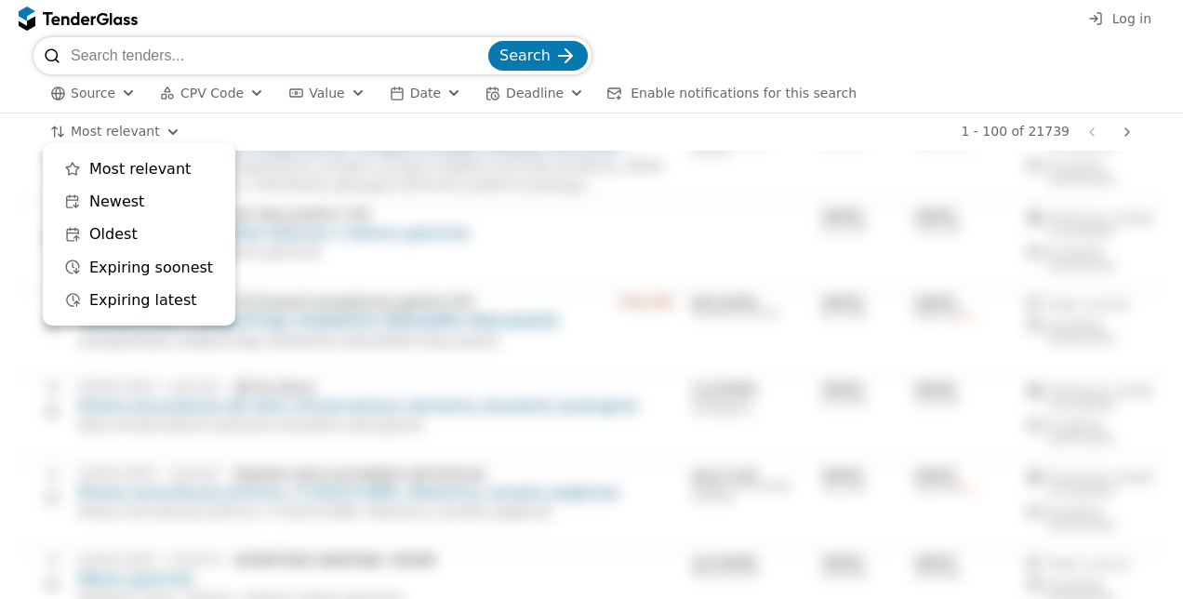
click at [40, 6] on html "Log in Search Source CPV Code Type Buyer Value Date Deadline Enable notificatio…" at bounding box center [591, 299] width 1183 height 599
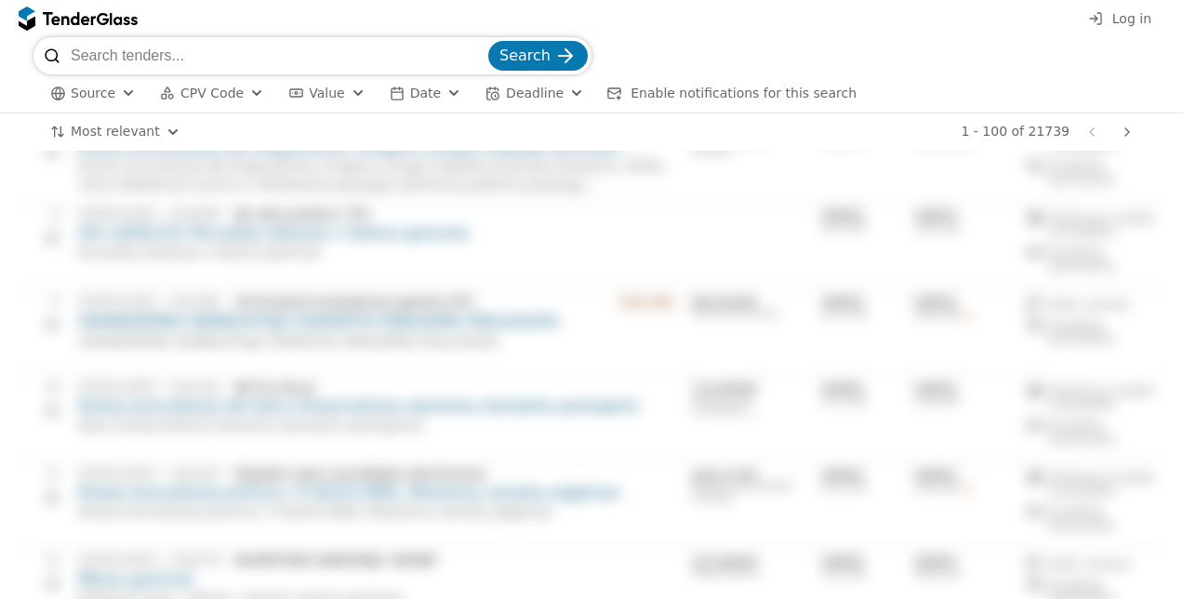
click at [48, 16] on div at bounding box center [69, 18] width 52 height 12
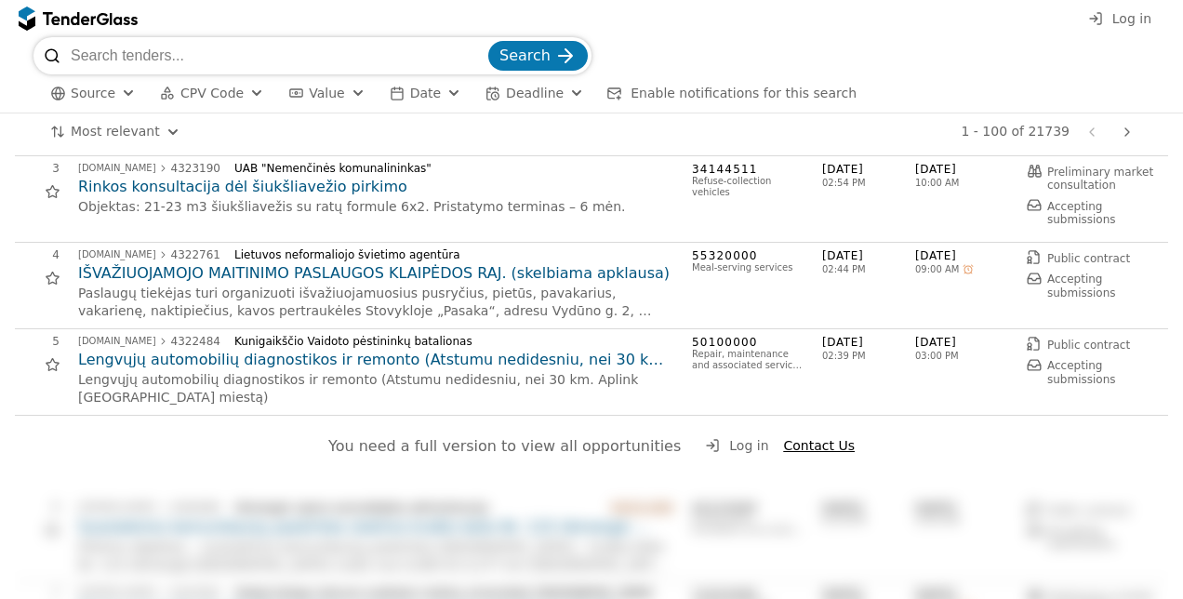
scroll to position [0, 0]
